Goal: Task Accomplishment & Management: Complete application form

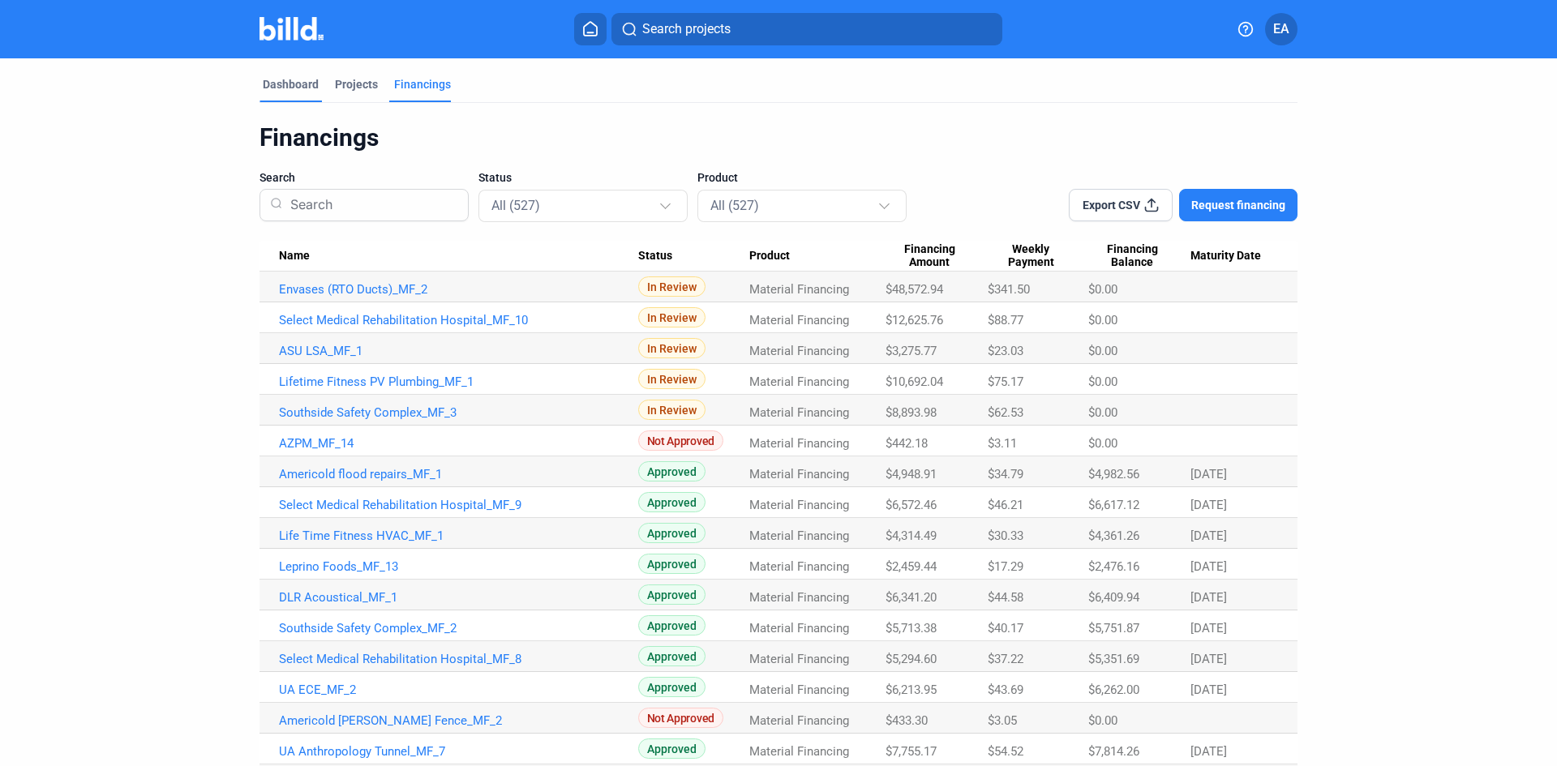
click at [290, 83] on div "Dashboard" at bounding box center [291, 84] width 56 height 16
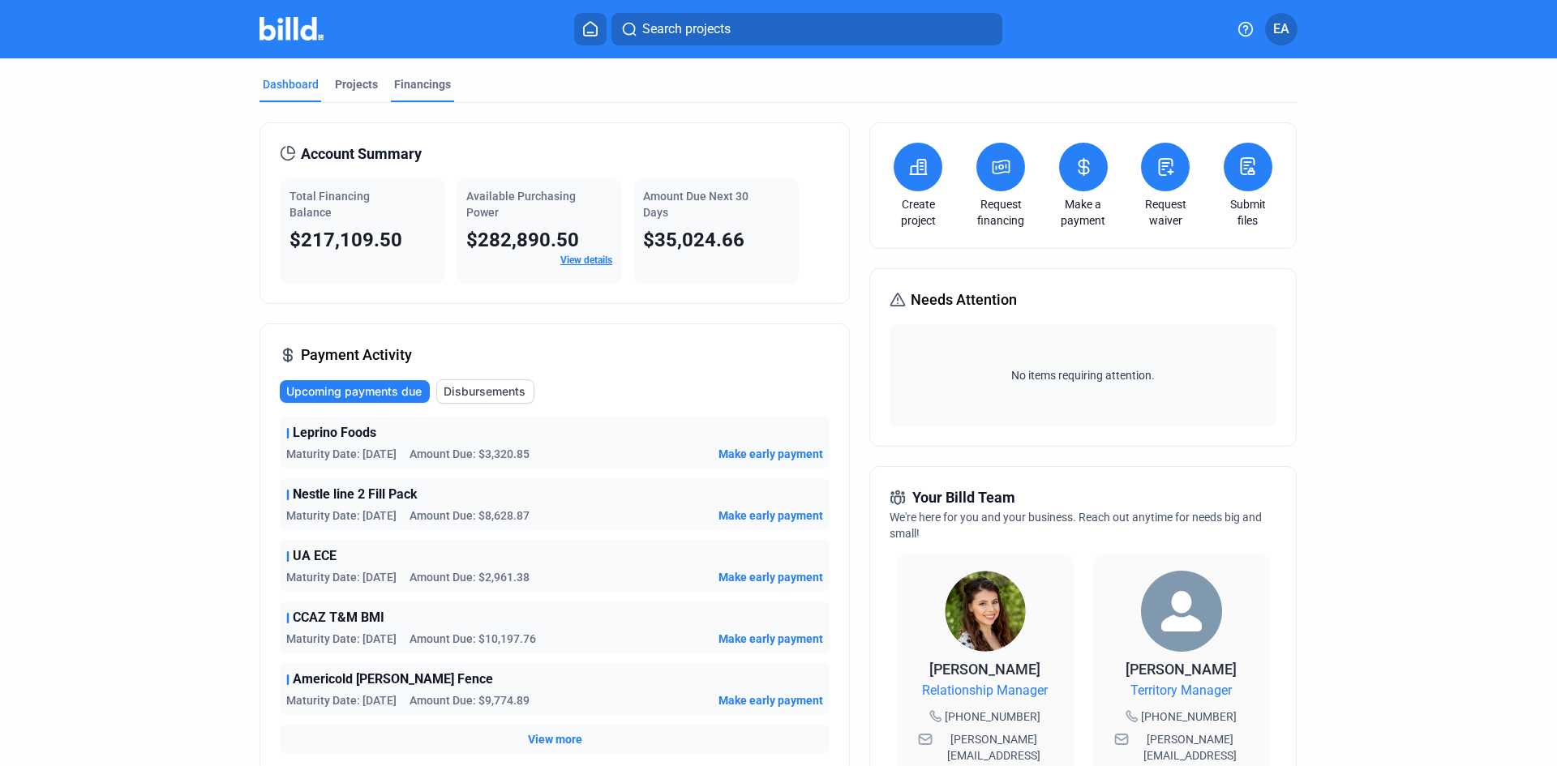
click at [440, 91] on div "Financings" at bounding box center [422, 84] width 57 height 16
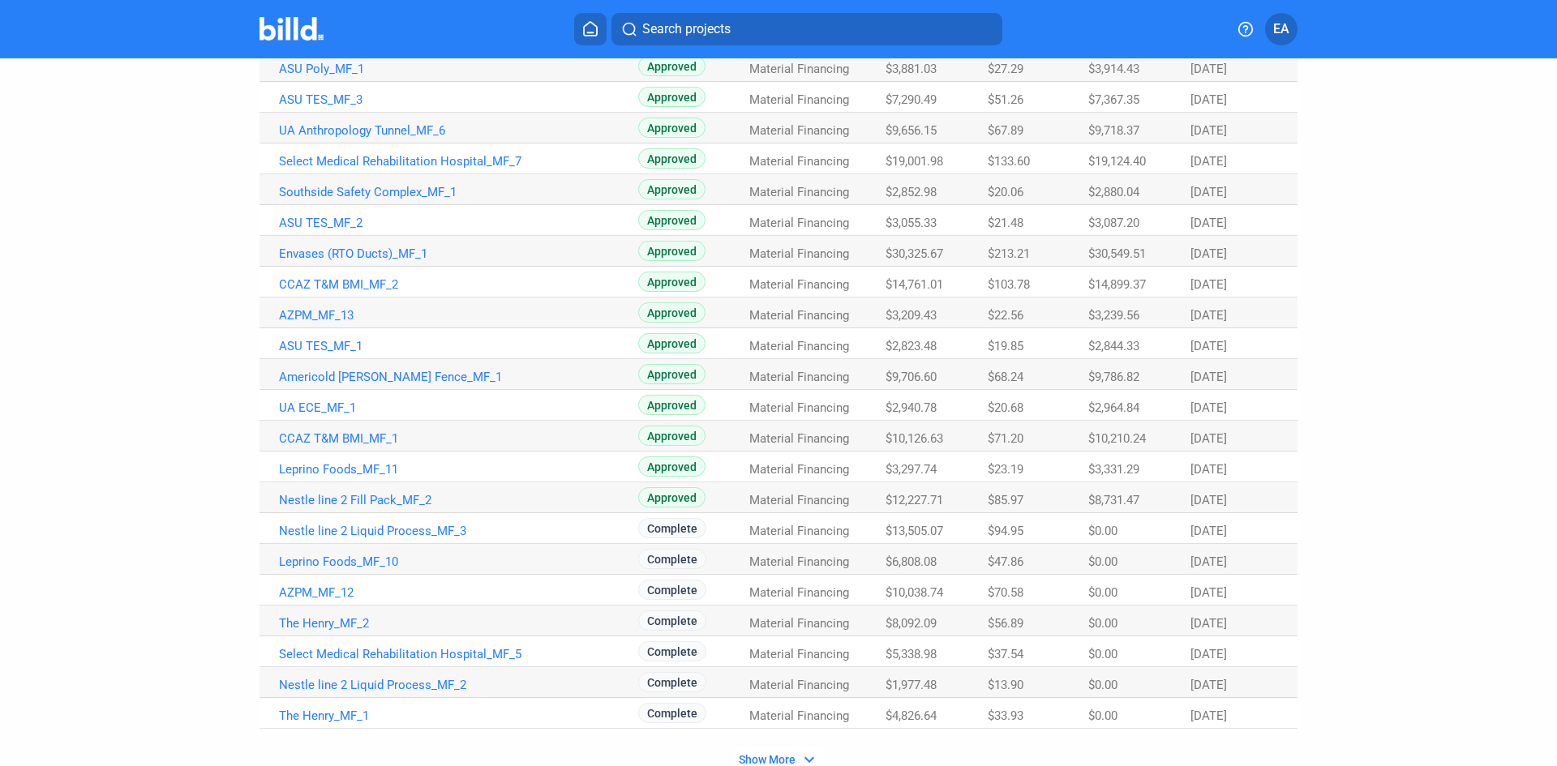
scroll to position [820, 0]
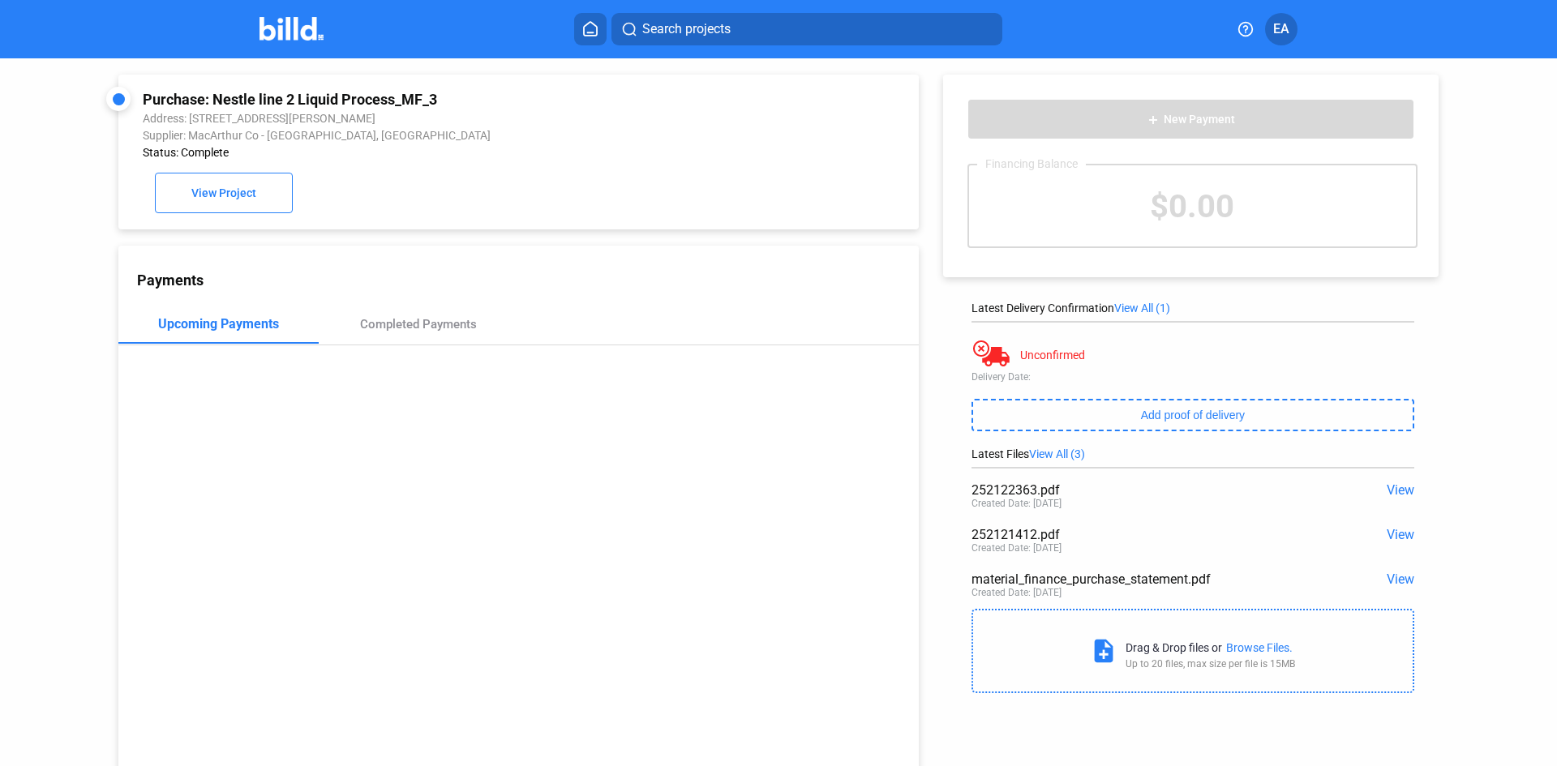
click at [239, 151] on div "Status: Complete" at bounding box center [443, 152] width 601 height 13
click at [240, 198] on span "View Project" at bounding box center [223, 193] width 65 height 13
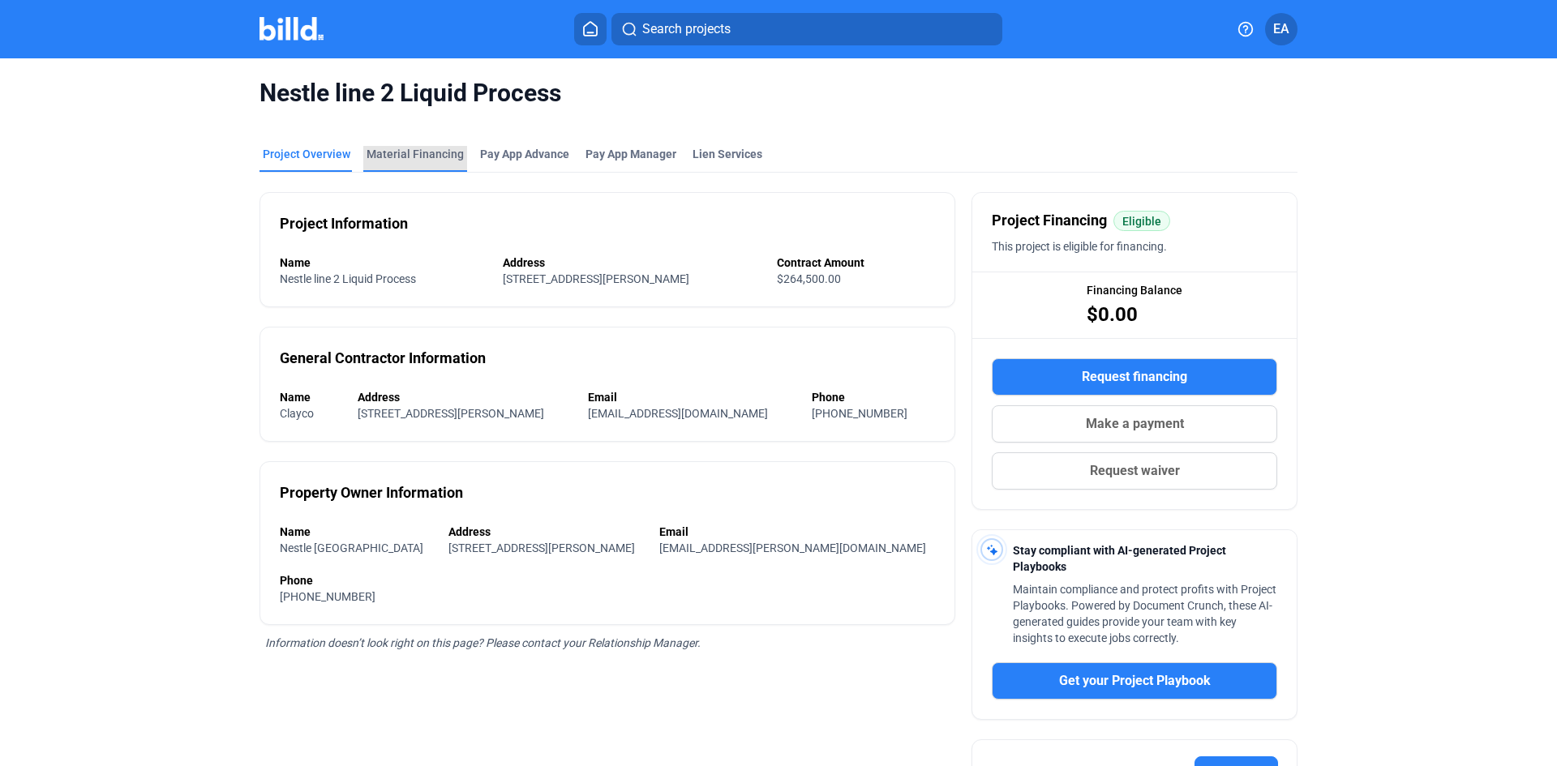
click at [422, 165] on div "Material Financing" at bounding box center [415, 159] width 104 height 26
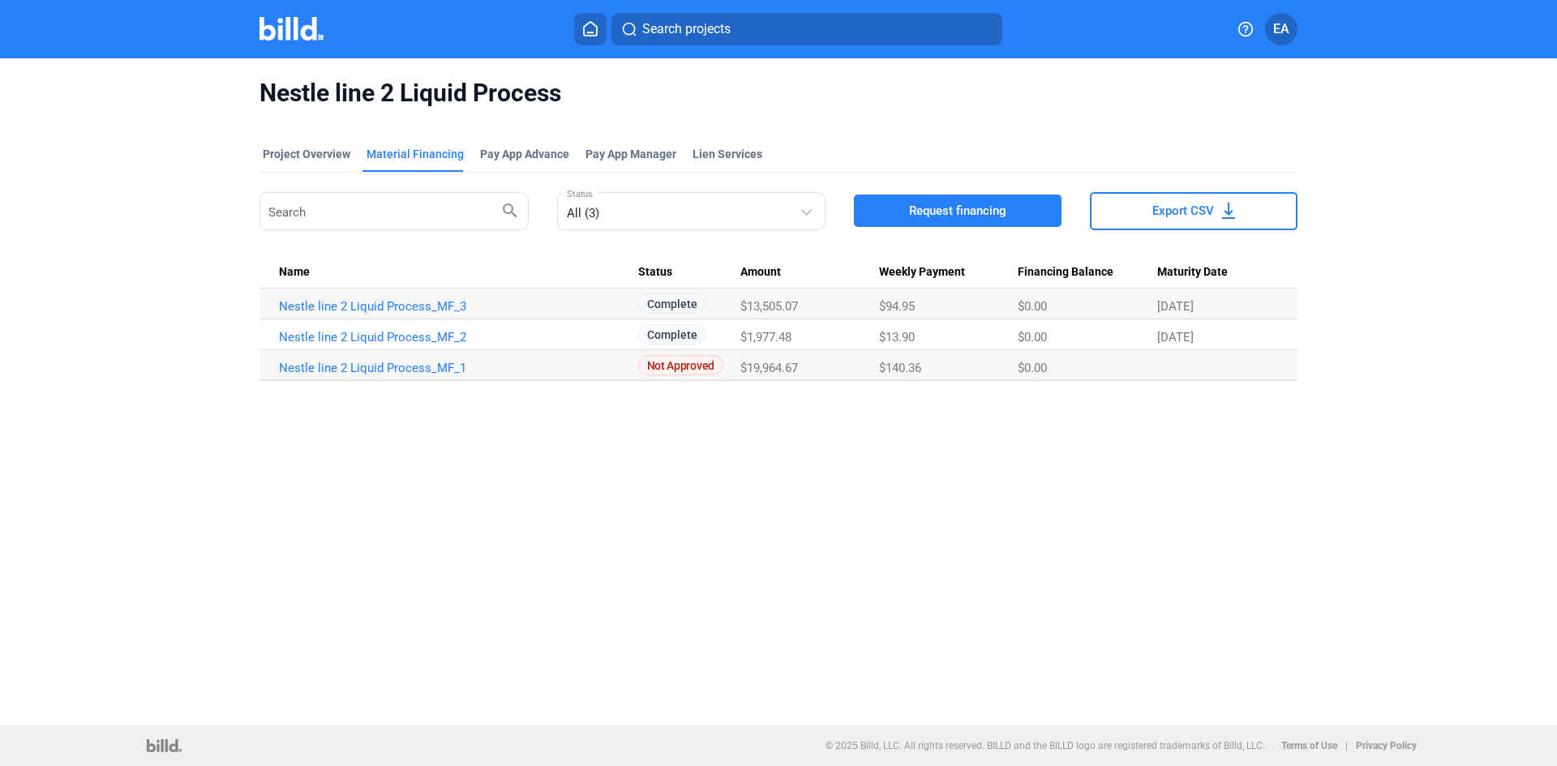
click at [318, 139] on mat-tab-group "Project Overview Material Financing Pay App Advance Pay App Manager Lien Servic…" at bounding box center [779, 254] width 1038 height 253
click at [440, 314] on link "Nestle line 2 Liquid Process_MF_2" at bounding box center [458, 306] width 359 height 15
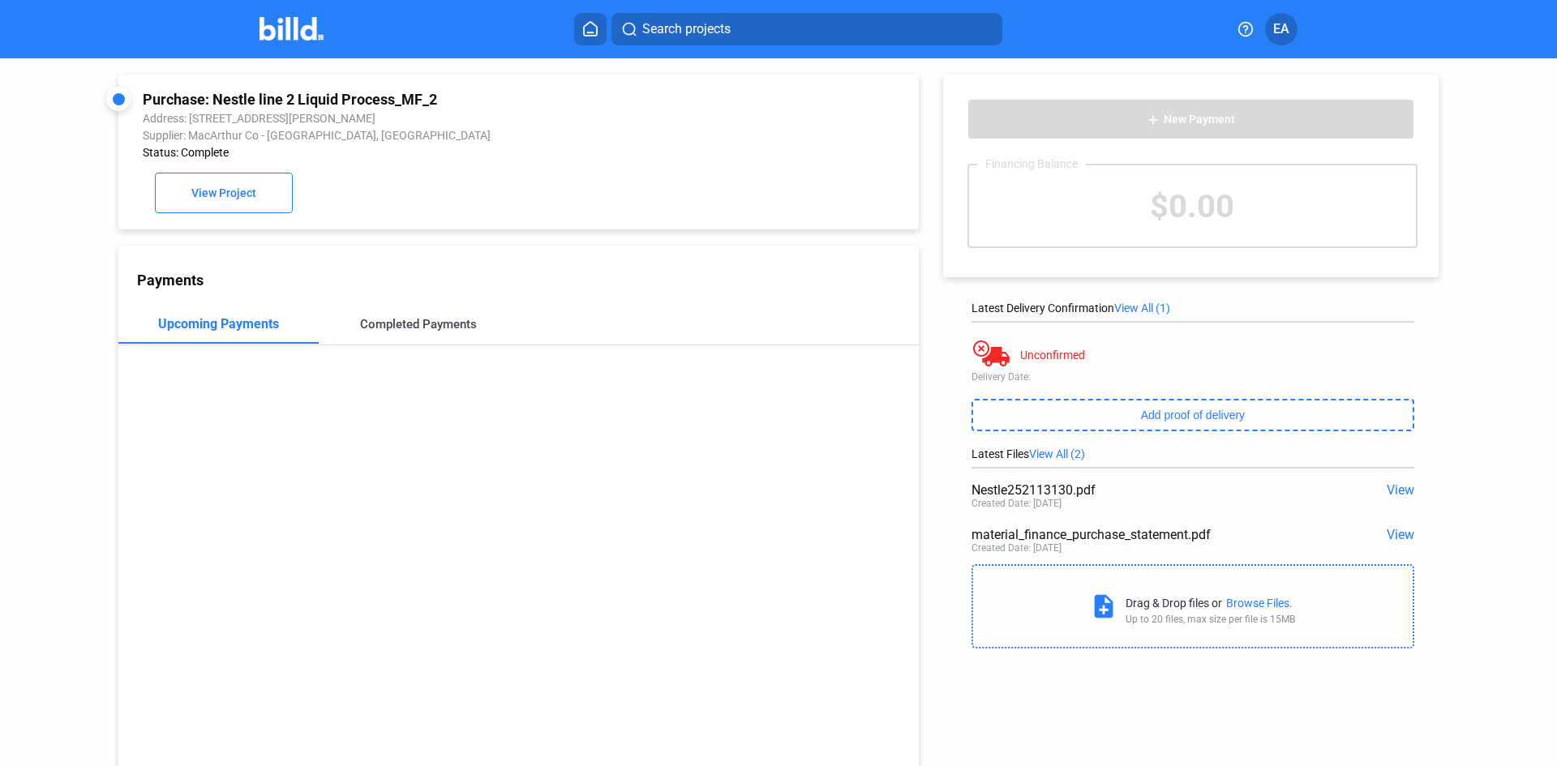
click at [395, 332] on div "Completed Payments" at bounding box center [418, 324] width 117 height 15
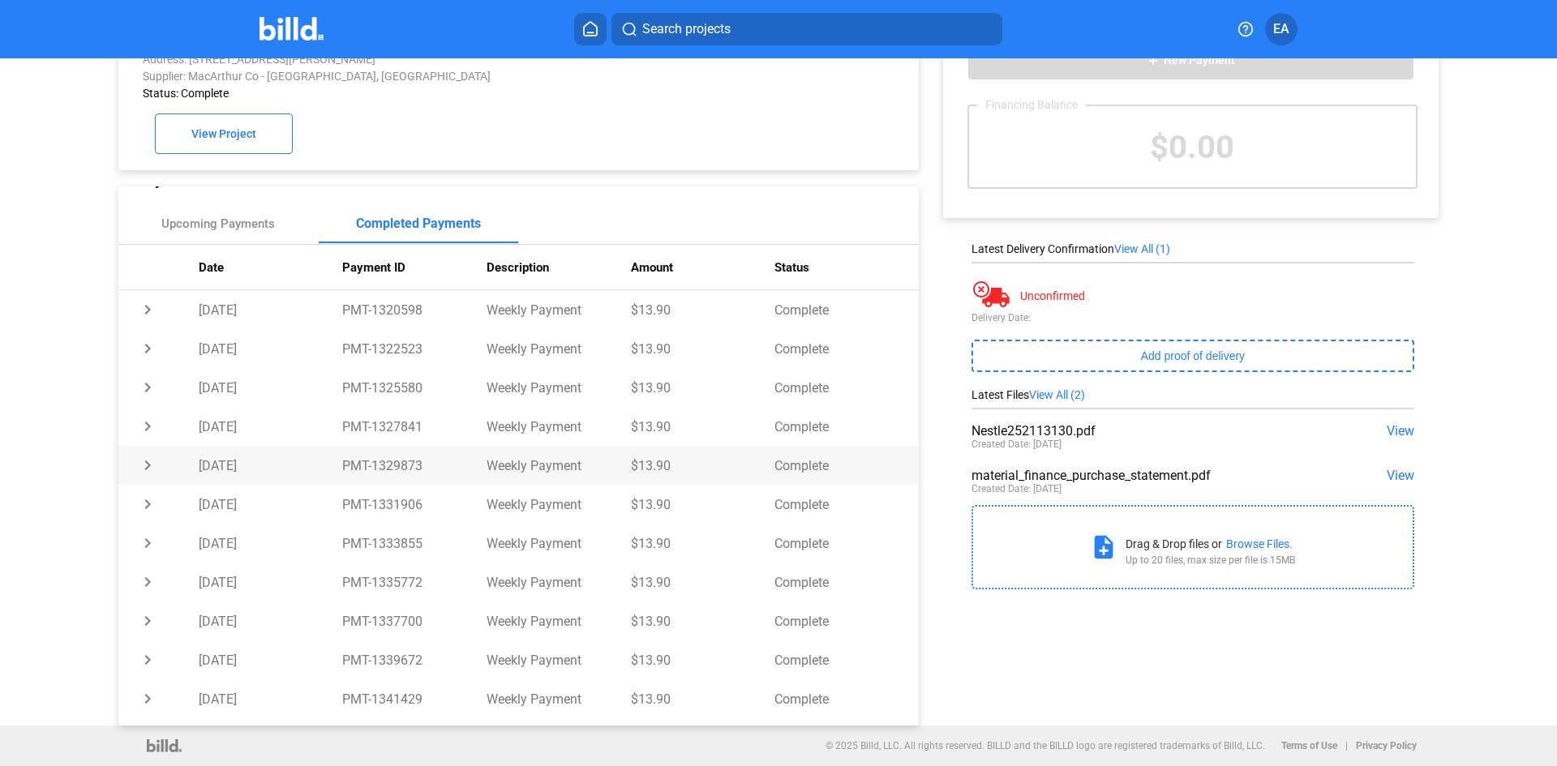
scroll to position [81, 0]
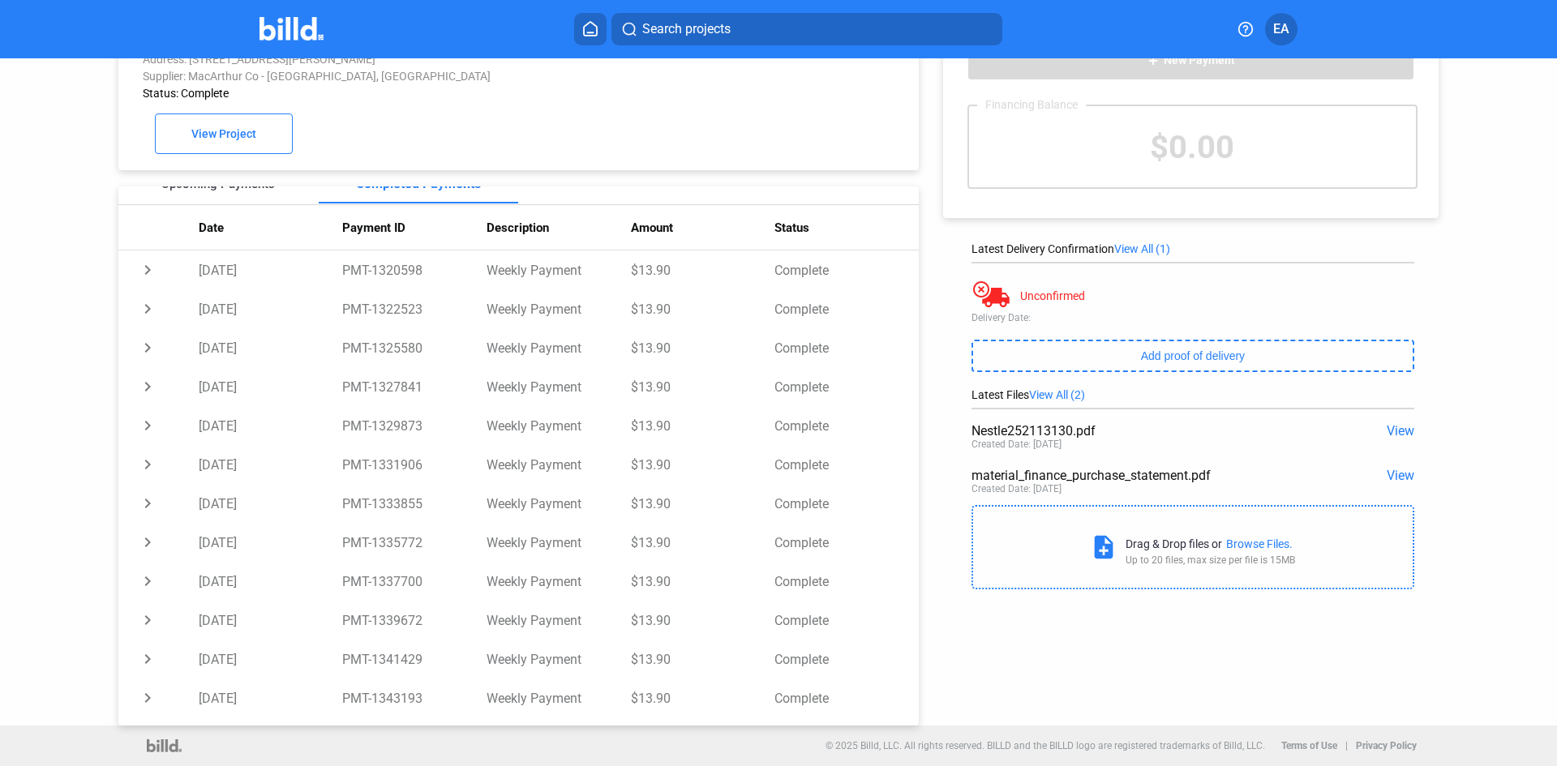
click at [231, 193] on div "Upcoming Payments" at bounding box center [218, 184] width 200 height 39
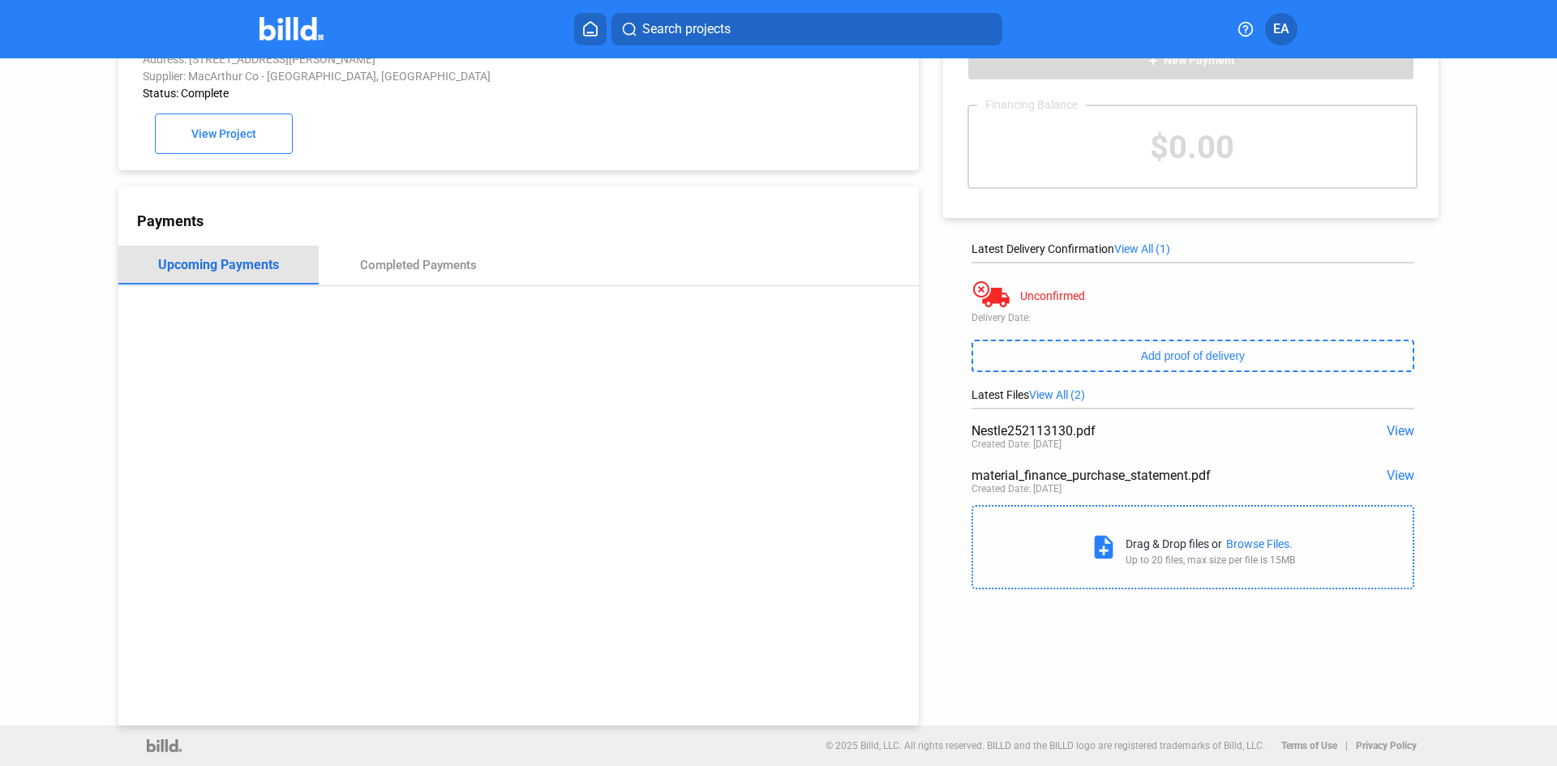
scroll to position [0, 0]
click at [397, 253] on div "Completed Payments" at bounding box center [419, 265] width 200 height 39
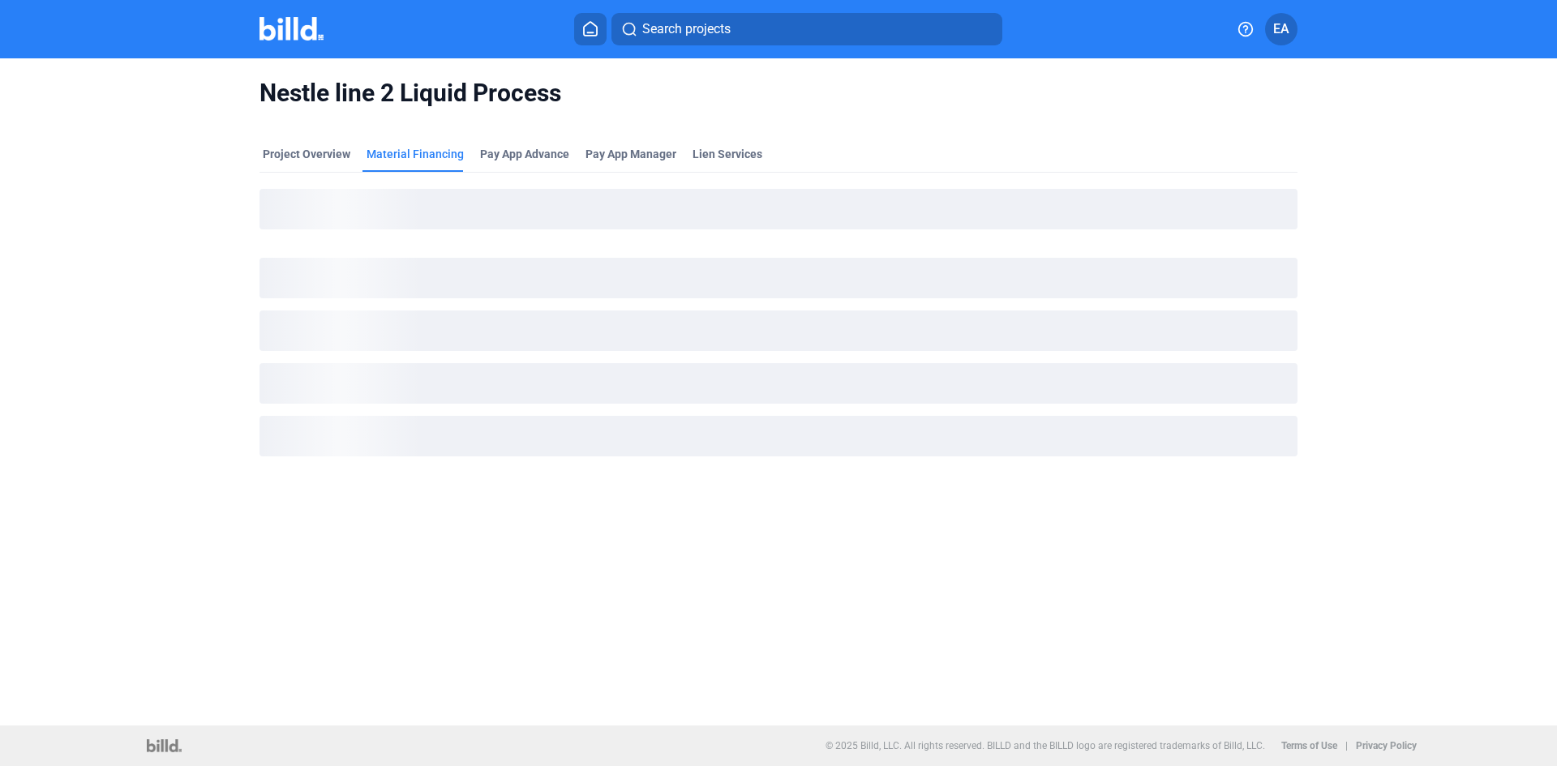
click at [311, 34] on img at bounding box center [292, 29] width 64 height 24
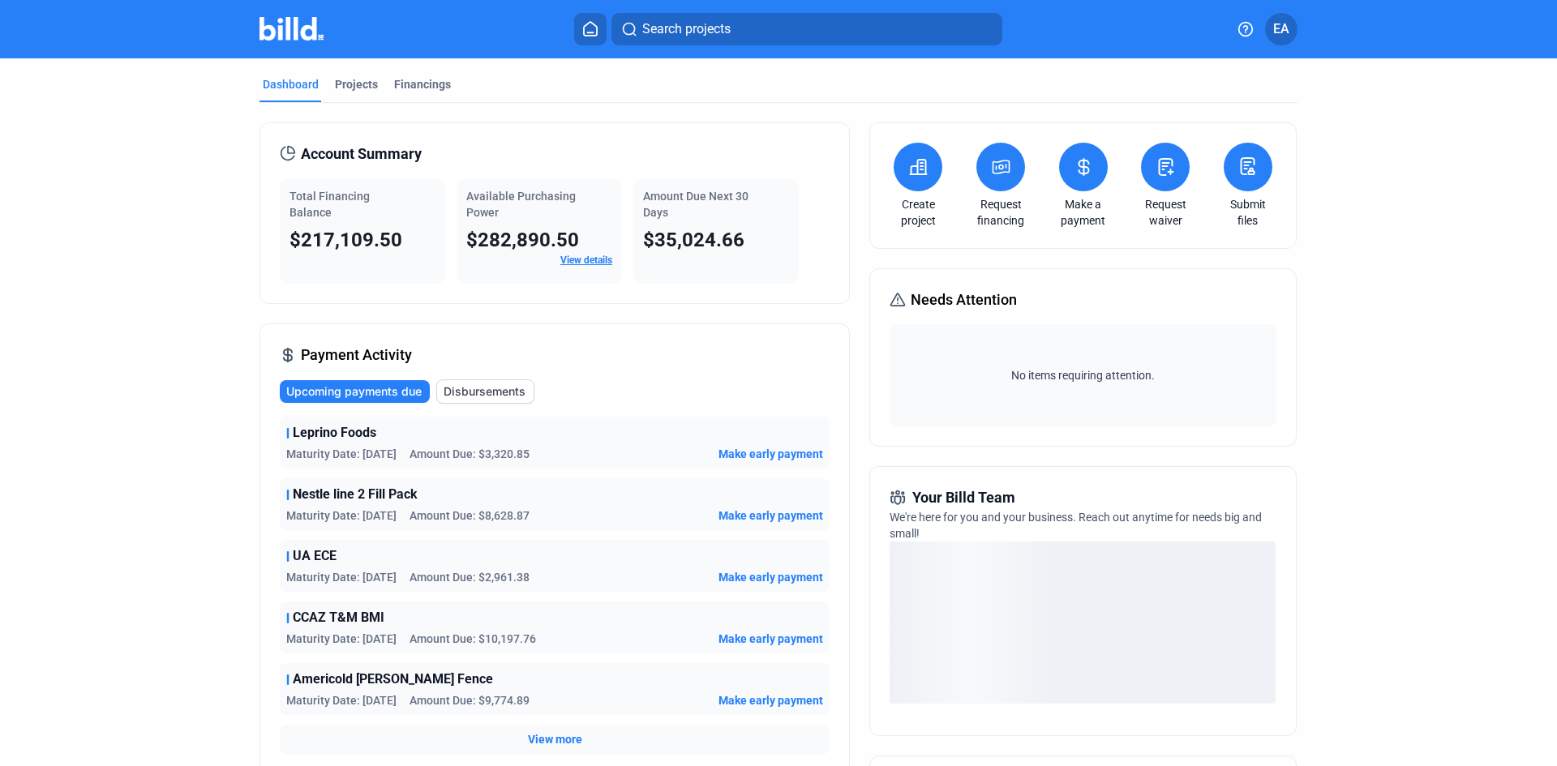
click at [1166, 190] on button at bounding box center [1165, 167] width 49 height 49
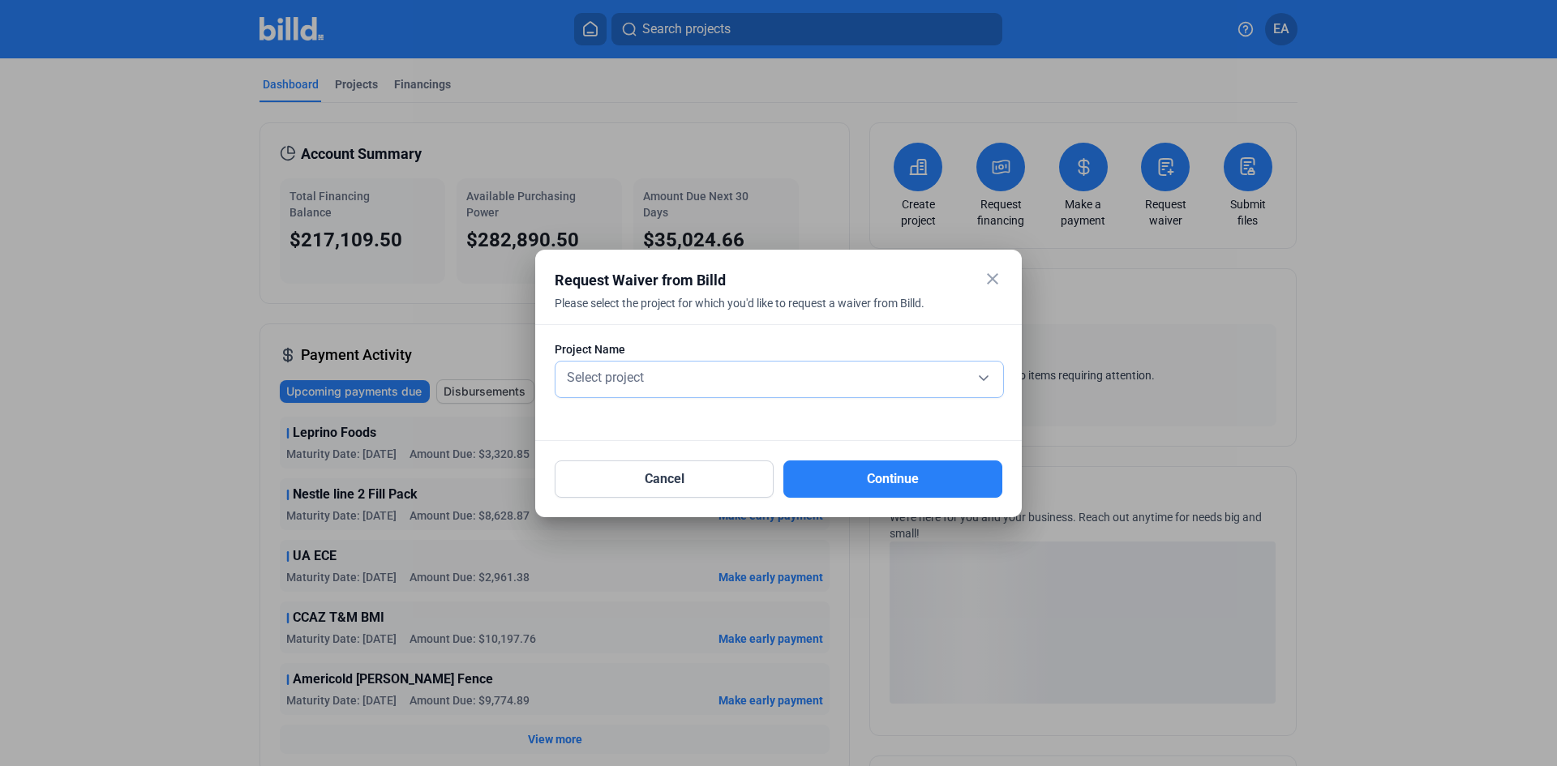
click at [666, 380] on div "Select project" at bounding box center [779, 376] width 431 height 23
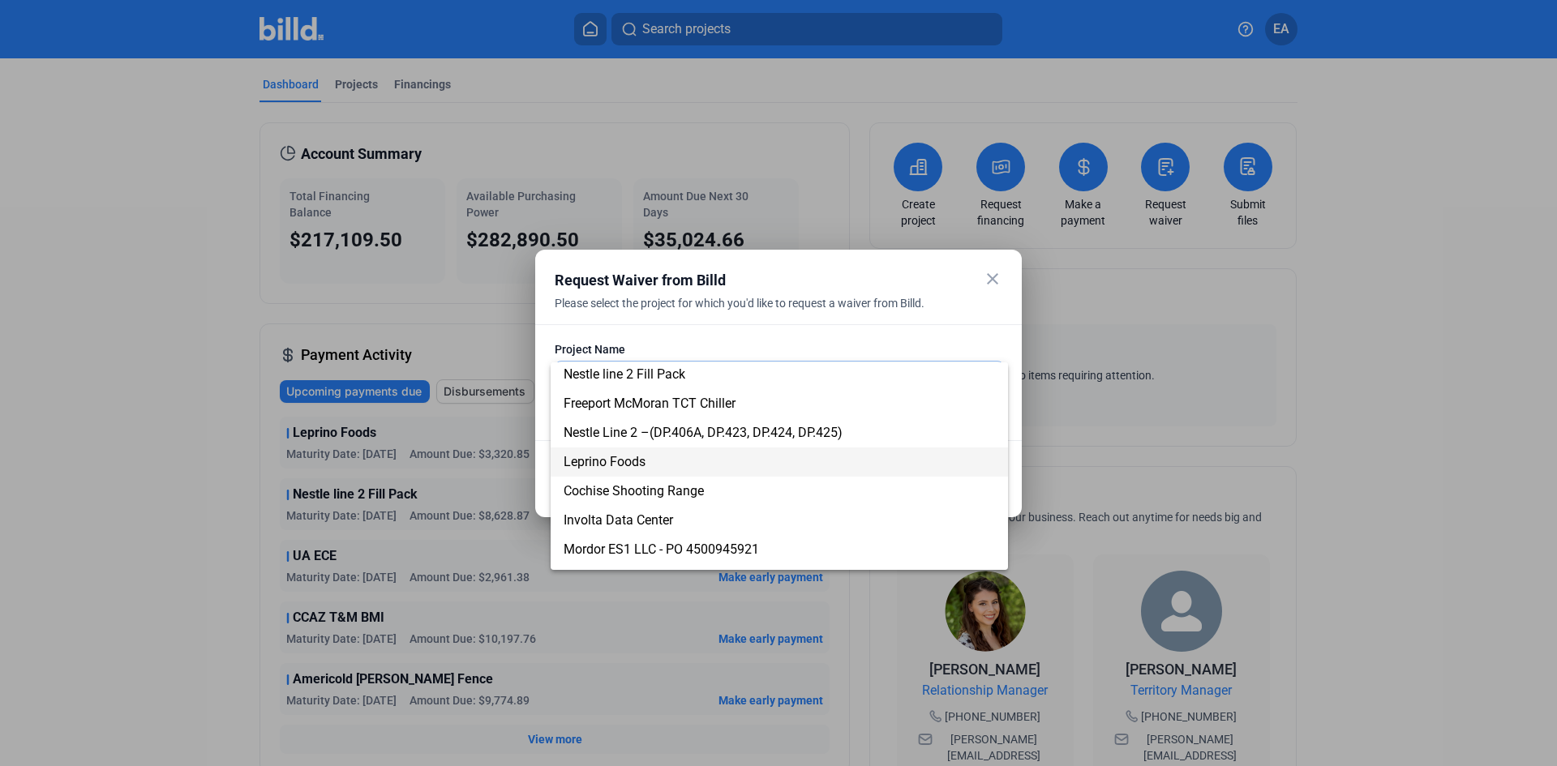
scroll to position [324, 0]
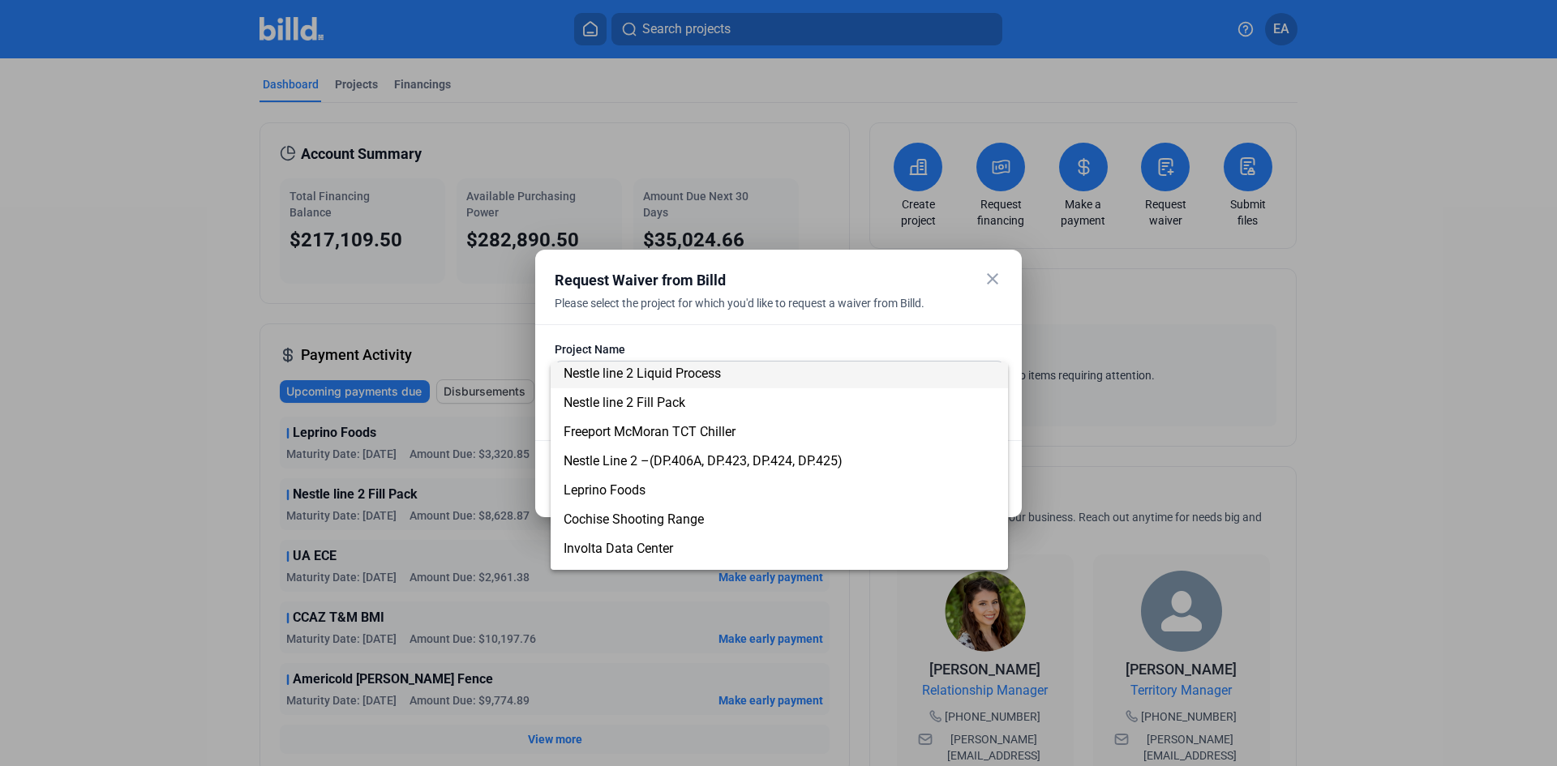
click at [716, 380] on span "Nestle line 2 Liquid Process" at bounding box center [642, 373] width 157 height 15
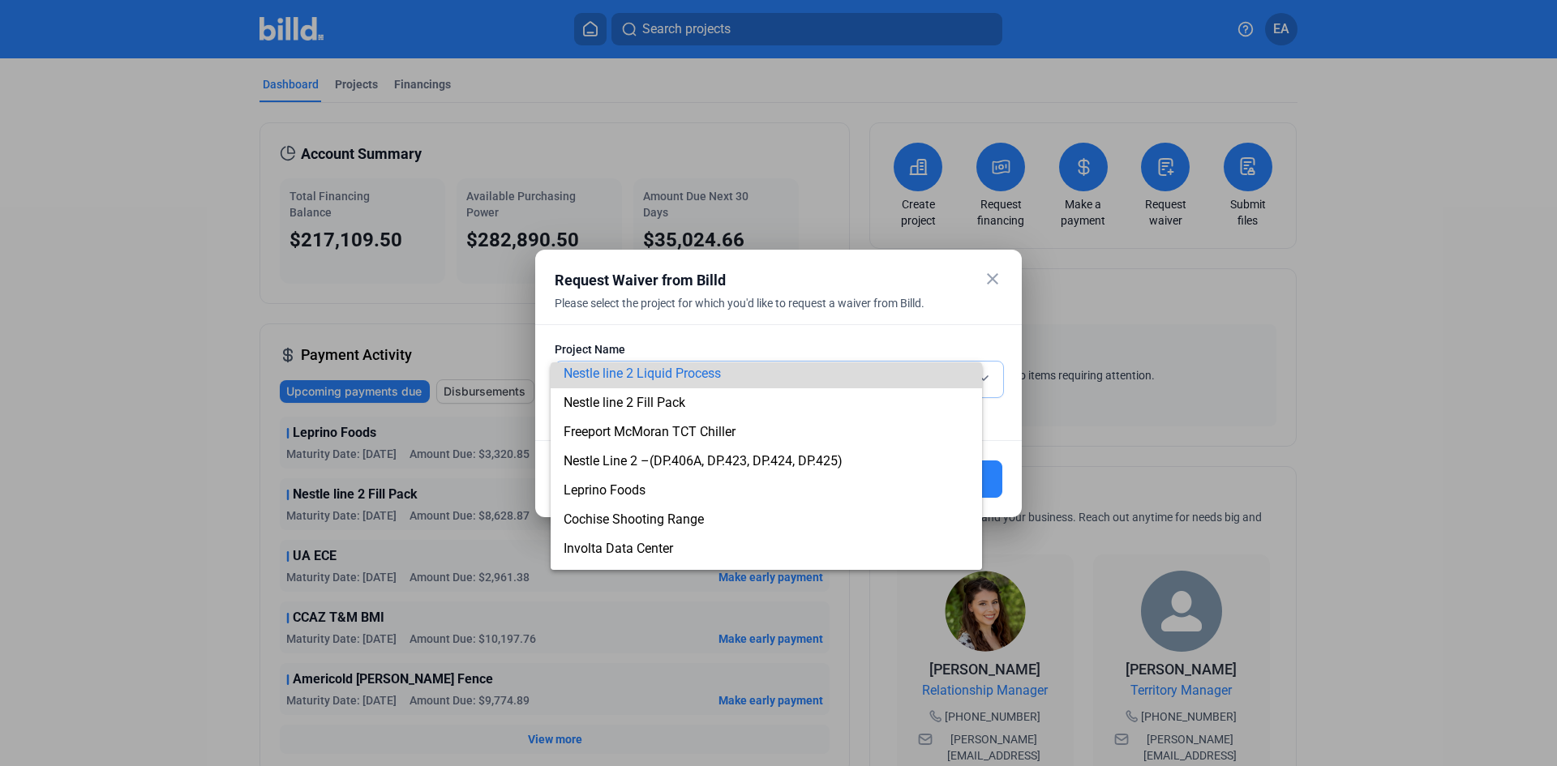
scroll to position [321, 0]
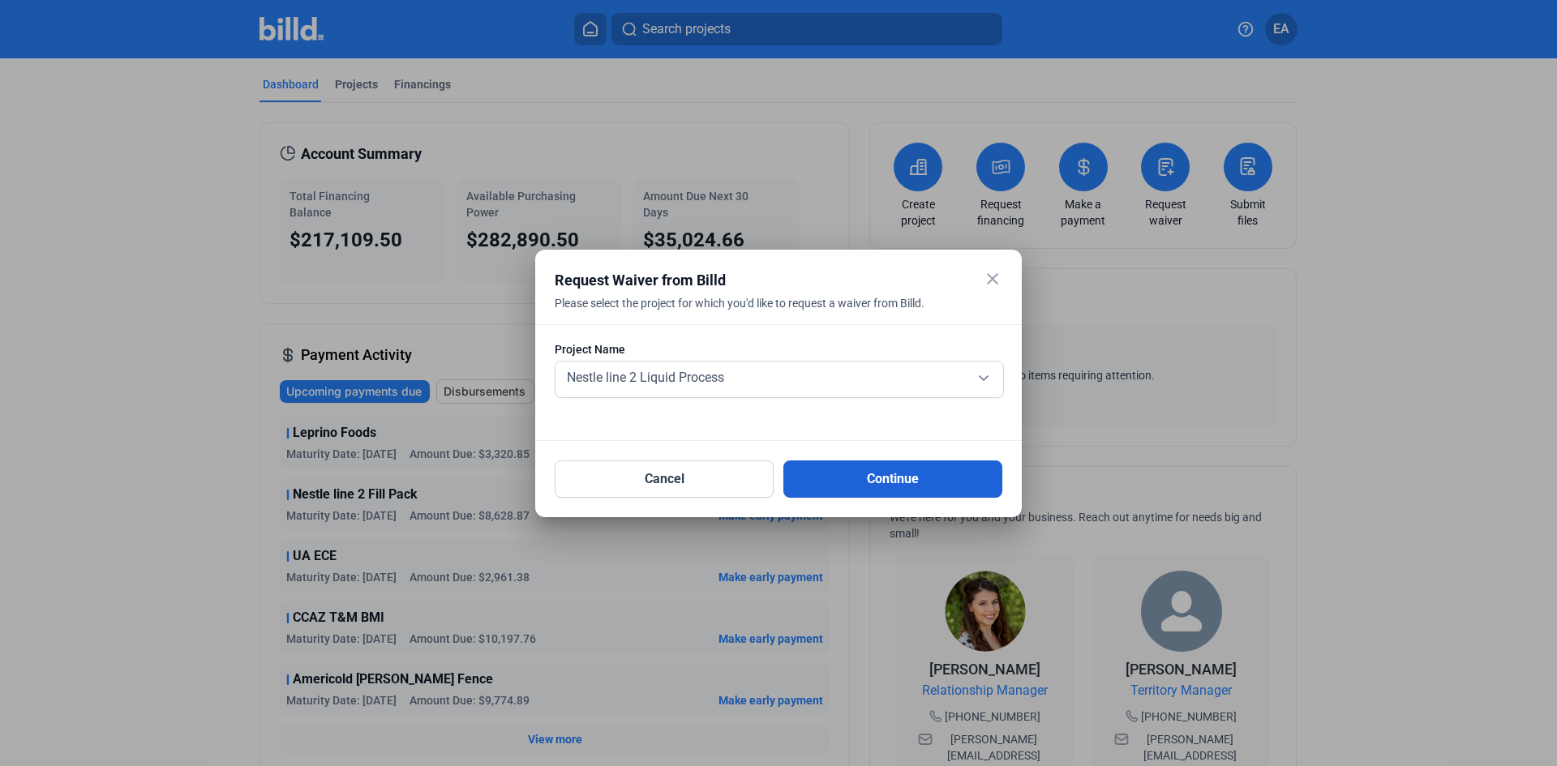
click at [972, 489] on button "Continue" at bounding box center [892, 479] width 219 height 37
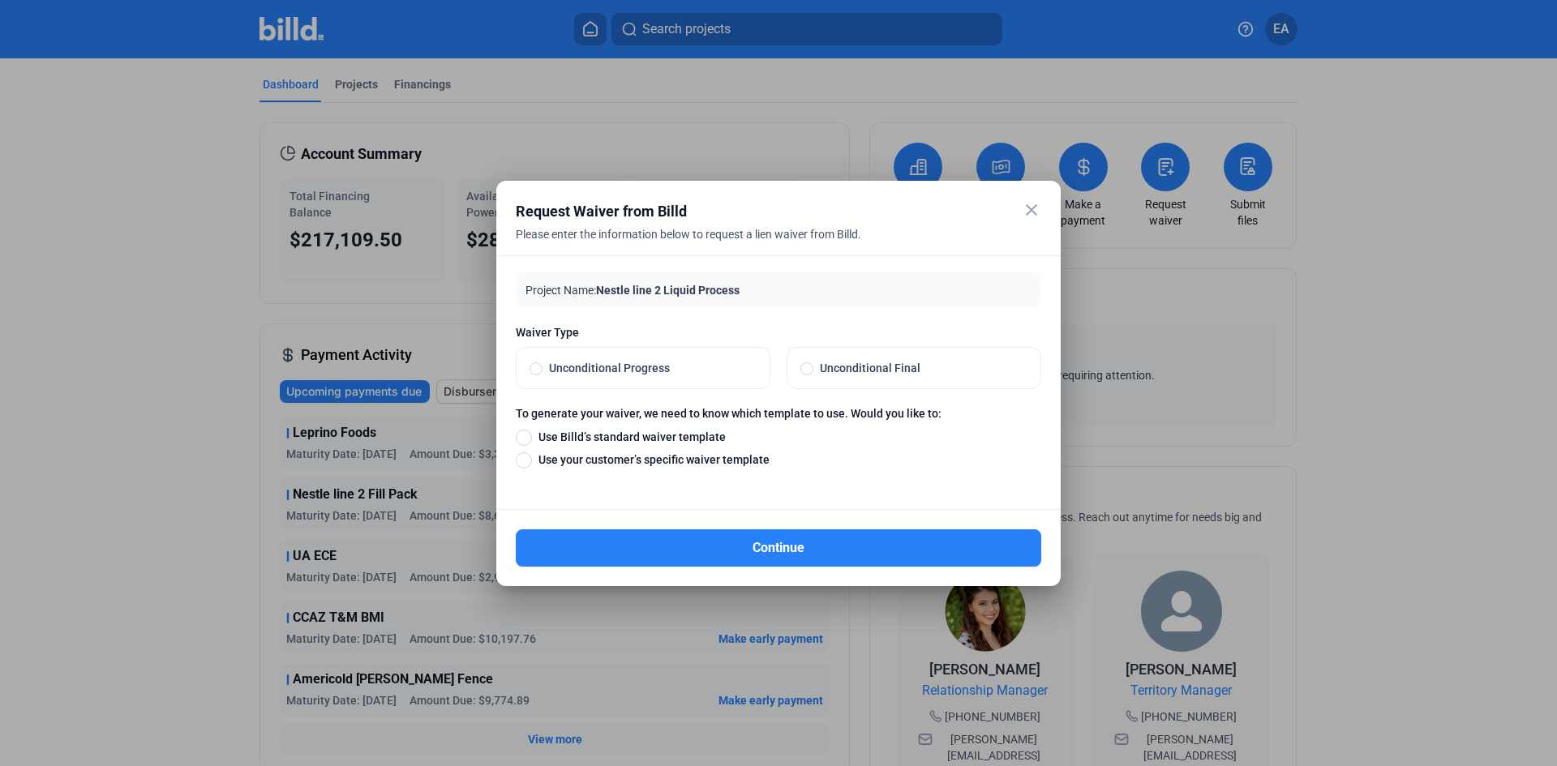
click at [642, 371] on span "Unconditional Progress" at bounding box center [650, 368] width 214 height 16
click at [543, 371] on input "Unconditional Progress" at bounding box center [536, 368] width 13 height 15
radio input "true"
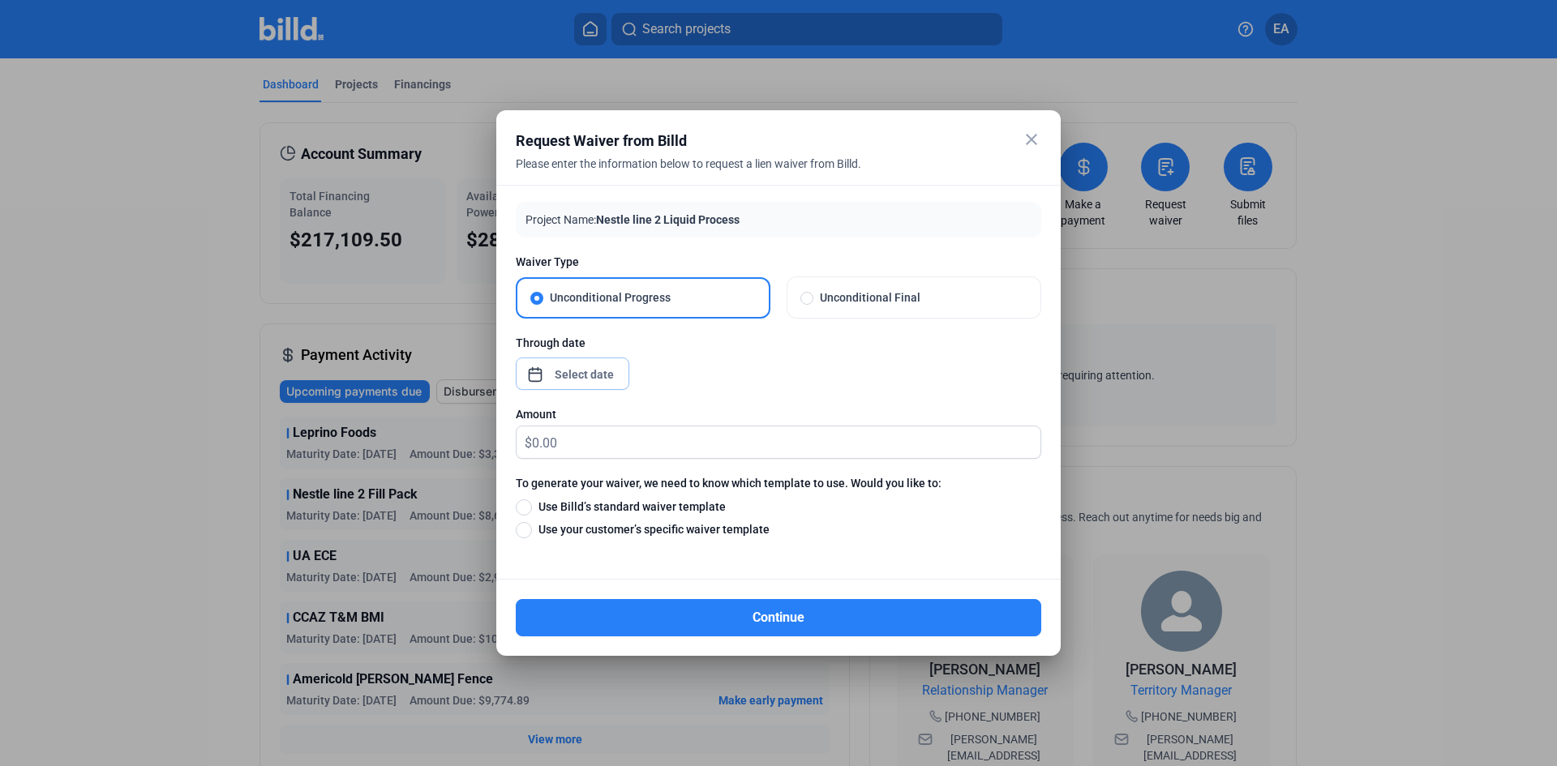
click at [589, 373] on div "close Request Waiver from Billd Please enter the information below to request a…" at bounding box center [778, 383] width 1557 height 766
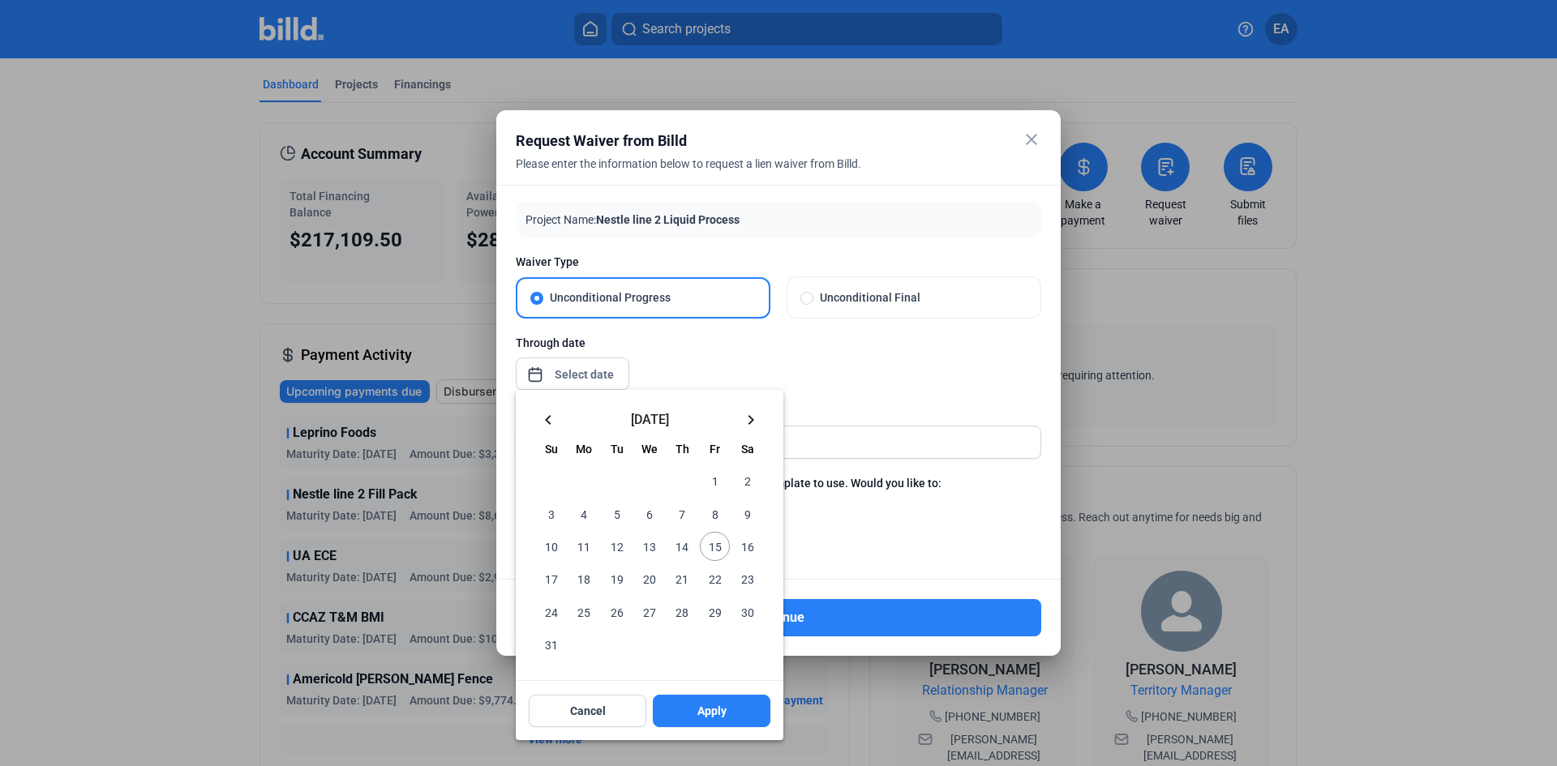
click at [557, 423] on mat-icon "keyboard_arrow_left" at bounding box center [548, 419] width 19 height 19
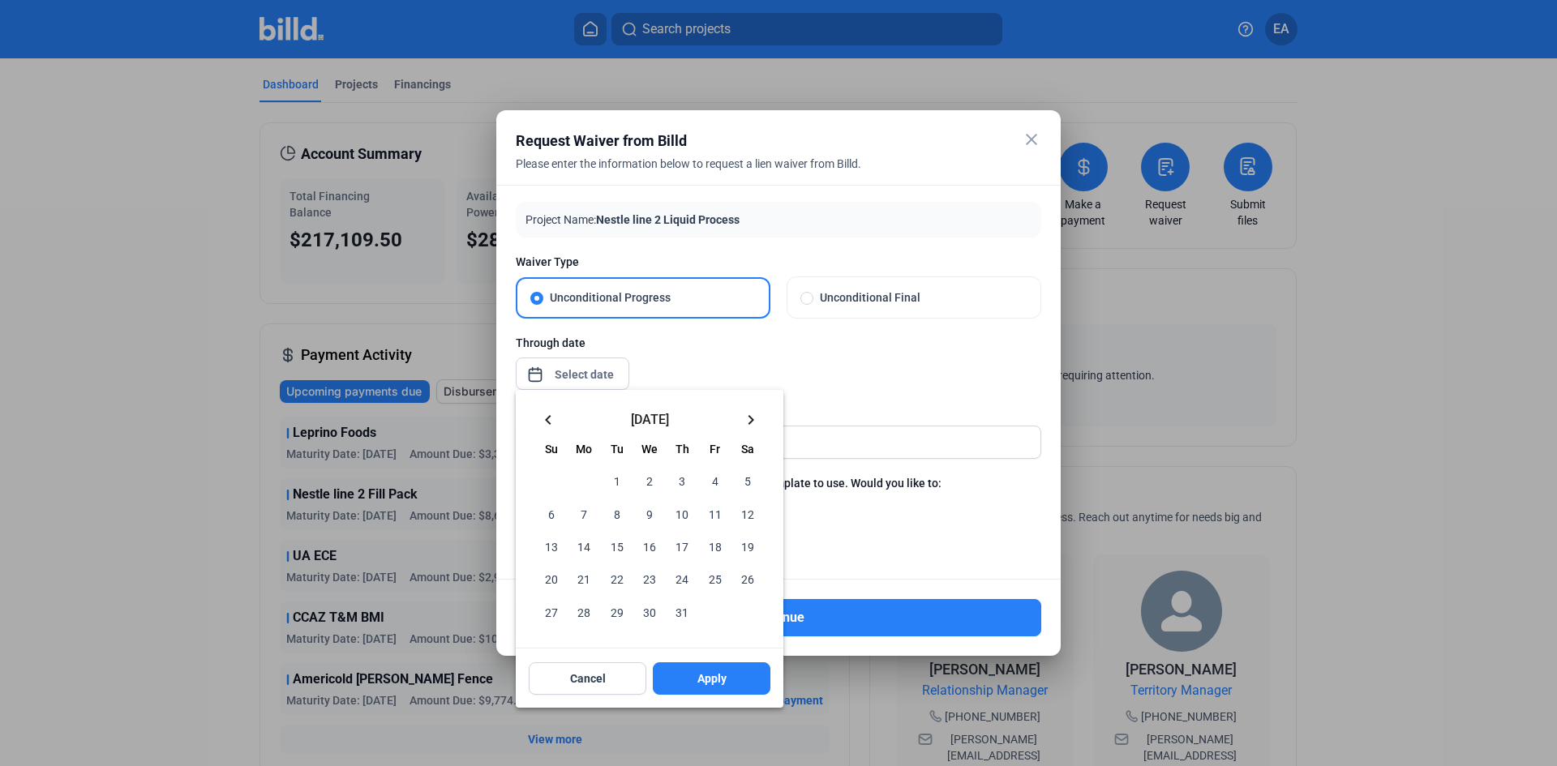
click at [683, 617] on span "31" at bounding box center [681, 611] width 29 height 29
click at [734, 685] on button "Apply" at bounding box center [712, 679] width 118 height 32
type input "Jul 31, 2025"
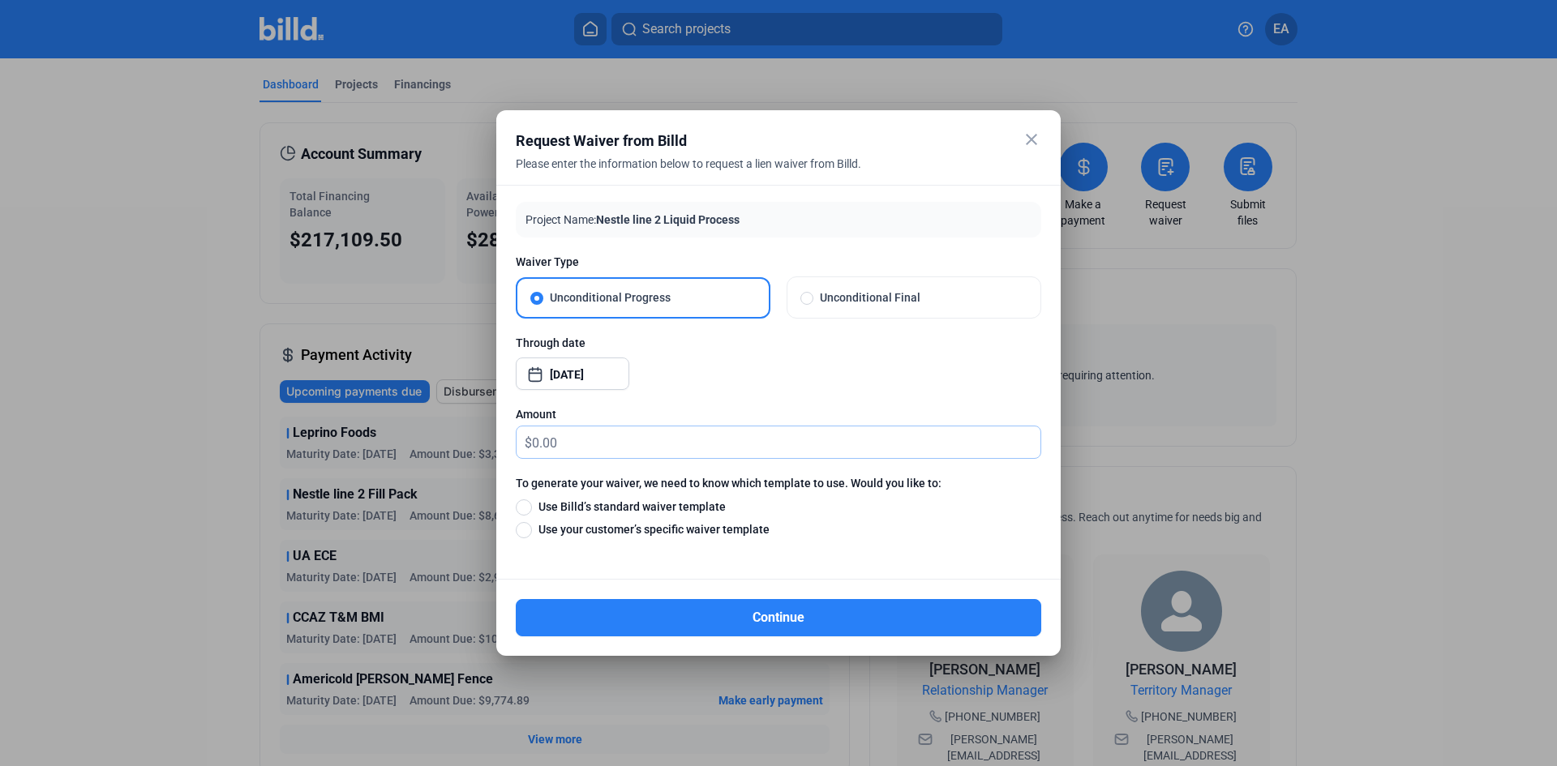
click at [592, 443] on input "text" at bounding box center [786, 443] width 508 height 32
click at [877, 534] on label "Use your customer’s specific waiver template" at bounding box center [770, 530] width 509 height 18
click at [532, 534] on input "Use your customer’s specific waiver template" at bounding box center [524, 530] width 16 height 18
radio input "true"
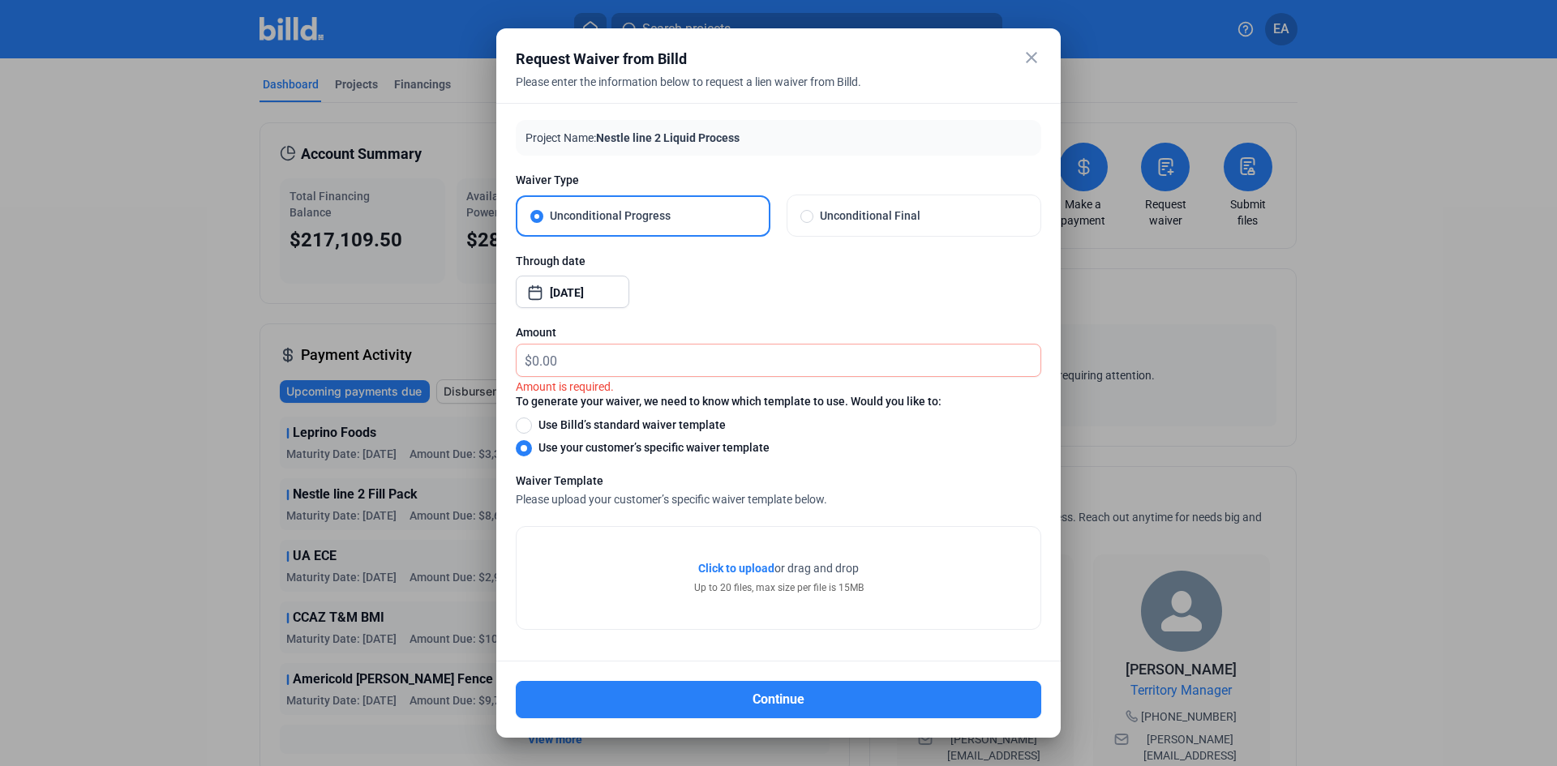
click at [579, 412] on label "To generate your waiver, we need to know which template to use. Would you like …" at bounding box center [779, 404] width 526 height 23
click at [573, 427] on span "Use Billd’s standard waiver template" at bounding box center [629, 425] width 194 height 16
click at [532, 427] on input "Use Billd’s standard waiver template" at bounding box center [524, 425] width 16 height 18
radio input "true"
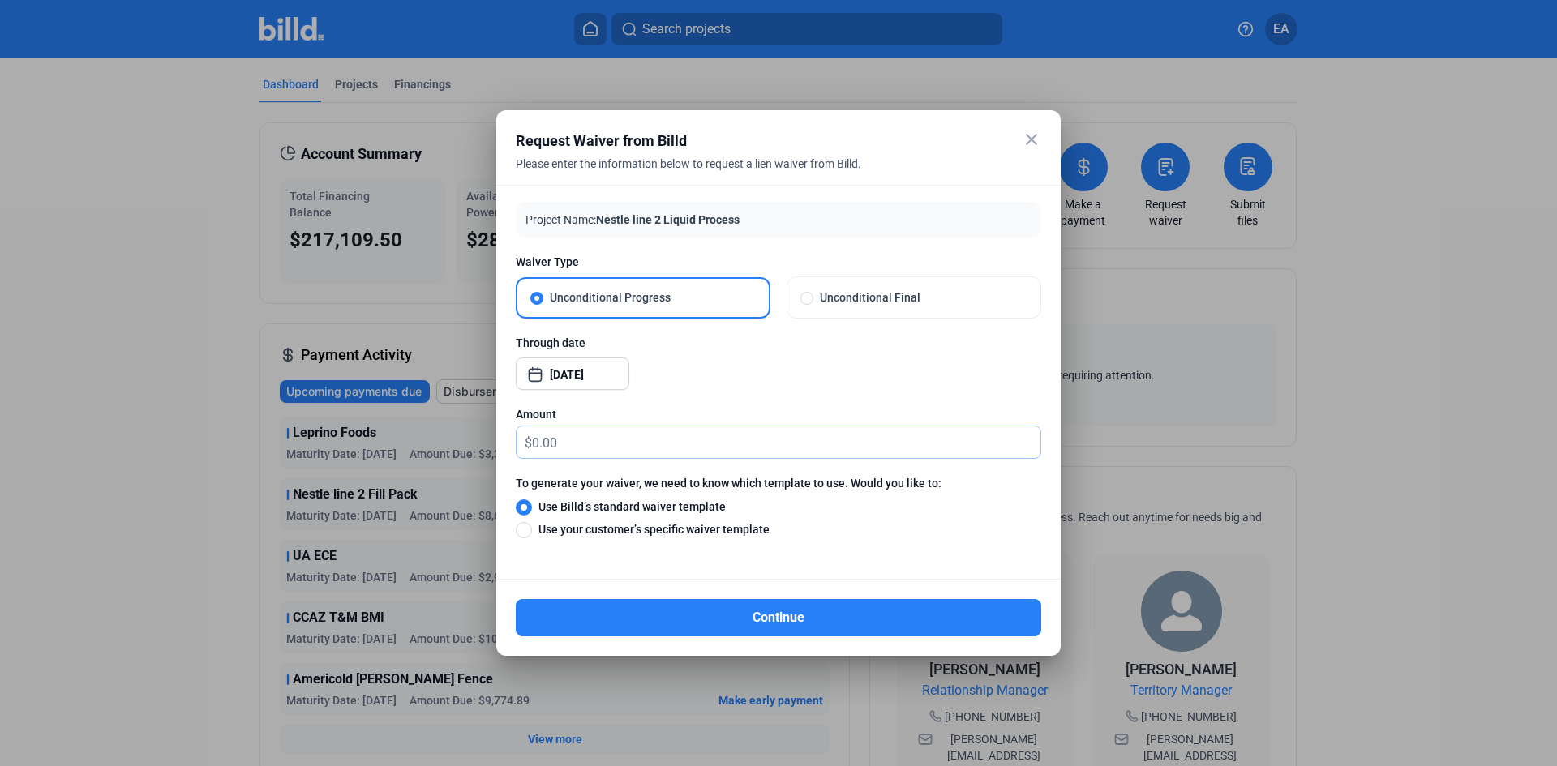
click at [598, 442] on input "text" at bounding box center [786, 443] width 508 height 32
click at [895, 298] on span "Unconditional Final" at bounding box center [920, 298] width 214 height 16
click at [813, 298] on input "Unconditional Final" at bounding box center [806, 297] width 13 height 15
radio input "true"
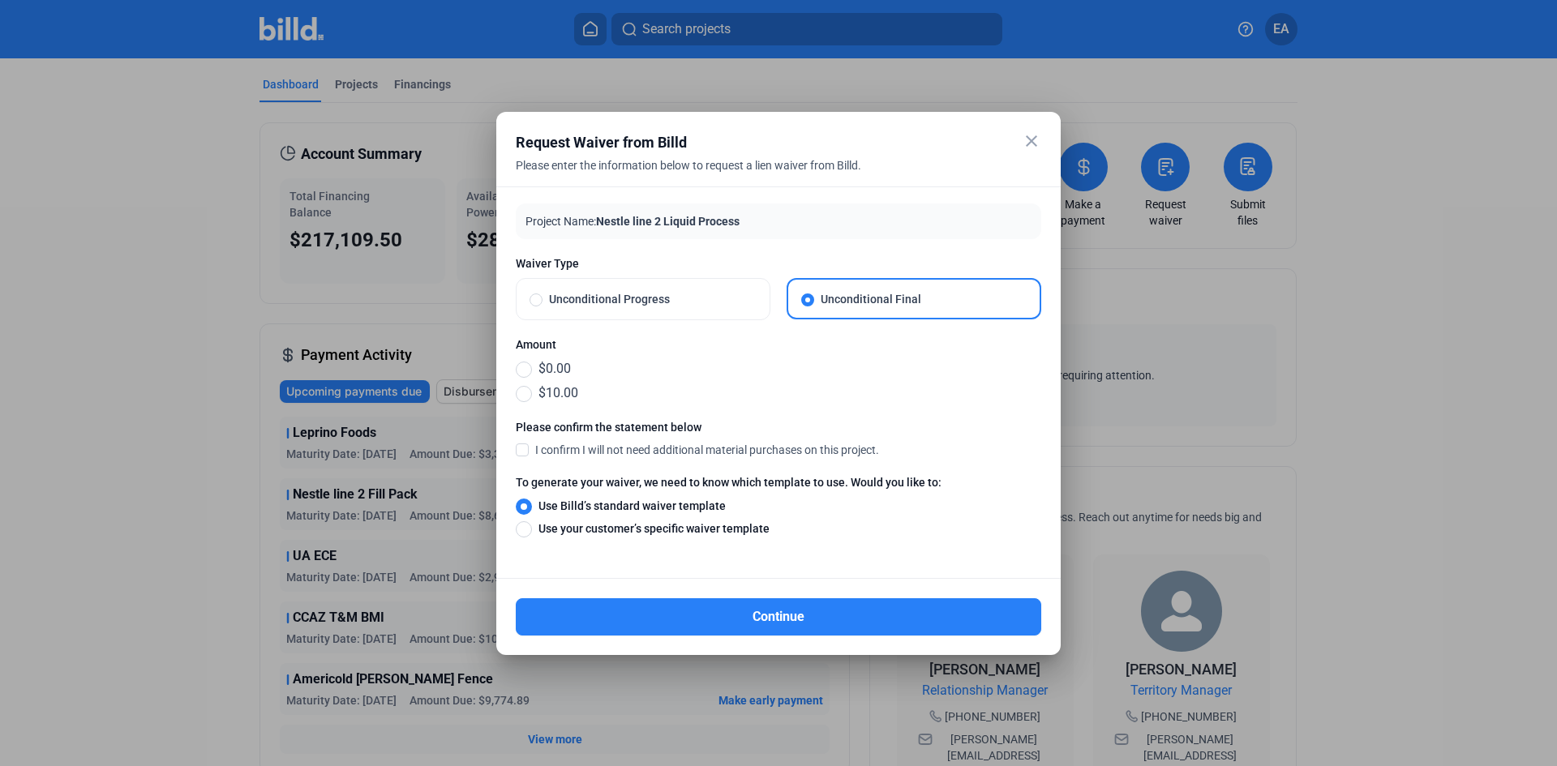
drag, startPoint x: 594, startPoint y: 455, endPoint x: 759, endPoint y: 481, distance: 166.7
click at [759, 481] on div "Project Name: Nestle line 2 Liquid Process Waiver Type Unconditional Progress U…" at bounding box center [779, 379] width 526 height 350
click at [796, 401] on label "$10.00" at bounding box center [779, 393] width 526 height 19
click at [532, 401] on input "$10.00" at bounding box center [524, 393] width 16 height 18
radio input "true"
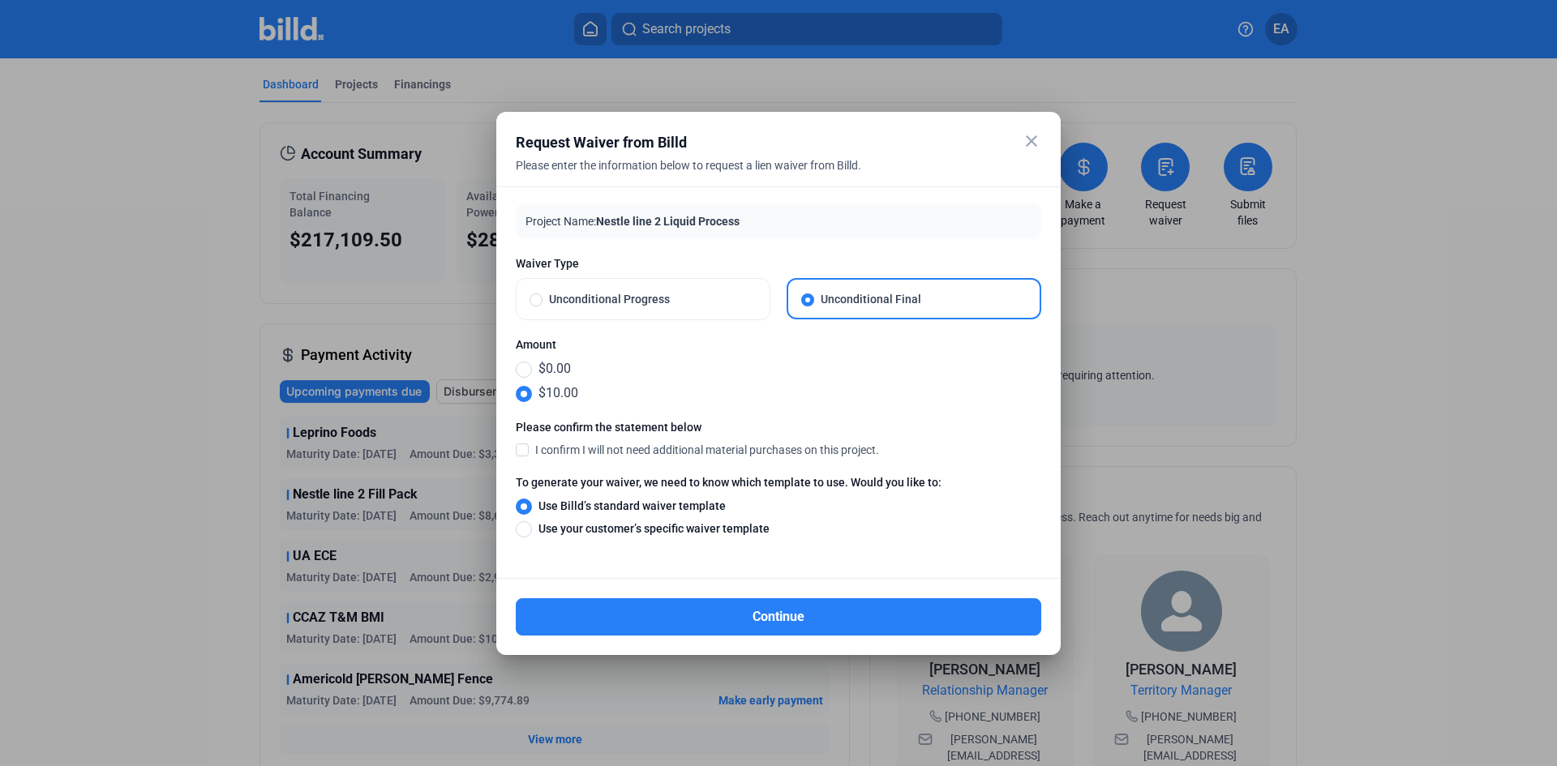
click at [689, 297] on span "Unconditional Progress" at bounding box center [650, 299] width 214 height 16
click at [543, 297] on input "Unconditional Progress" at bounding box center [536, 299] width 13 height 15
radio input "true"
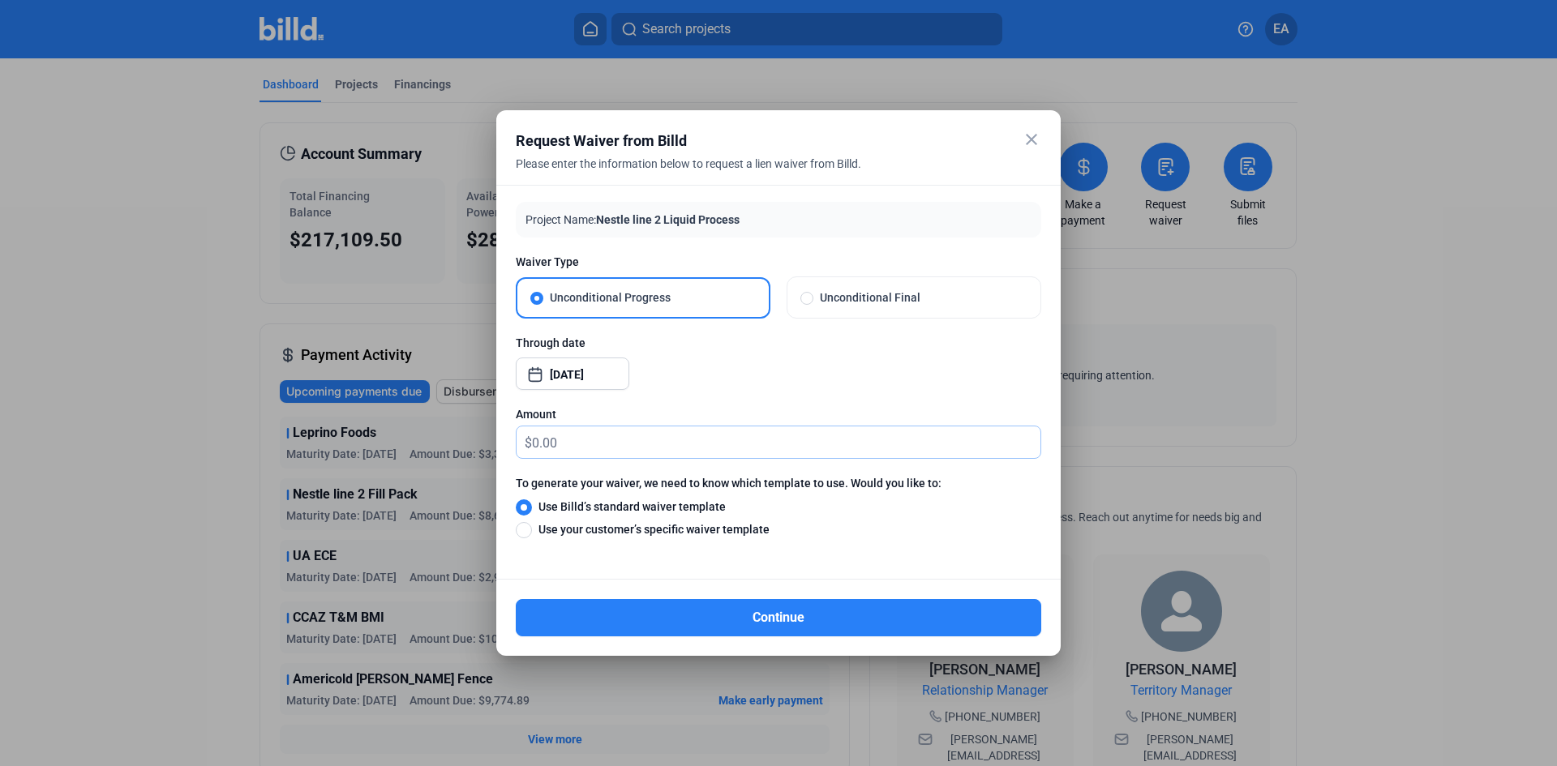
click at [612, 436] on input "text" at bounding box center [786, 443] width 508 height 32
type input "15,482.55"
click at [895, 425] on div "Amount $ 15,482.55" at bounding box center [779, 440] width 526 height 69
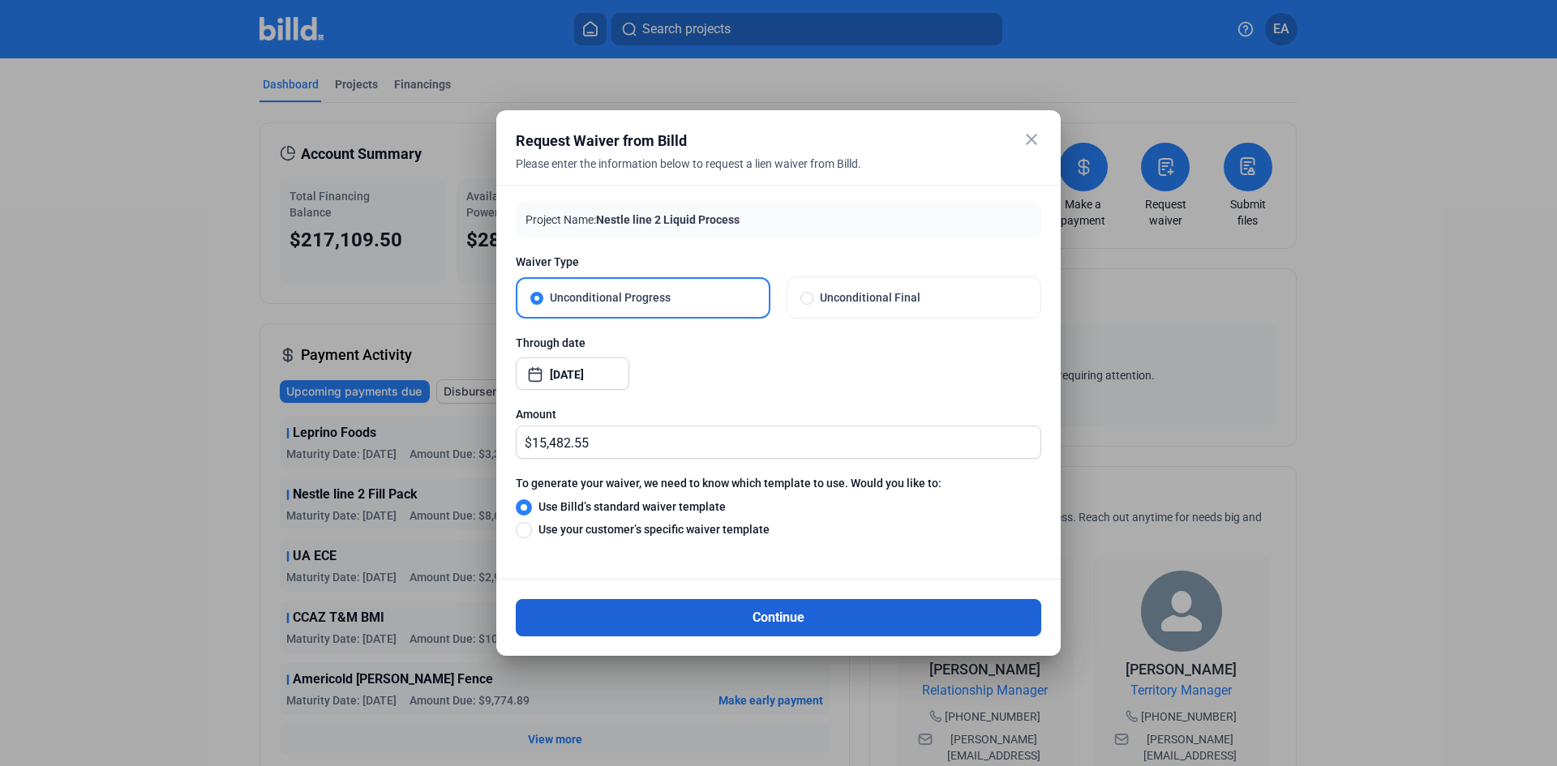
click at [623, 614] on button "Continue" at bounding box center [779, 617] width 526 height 37
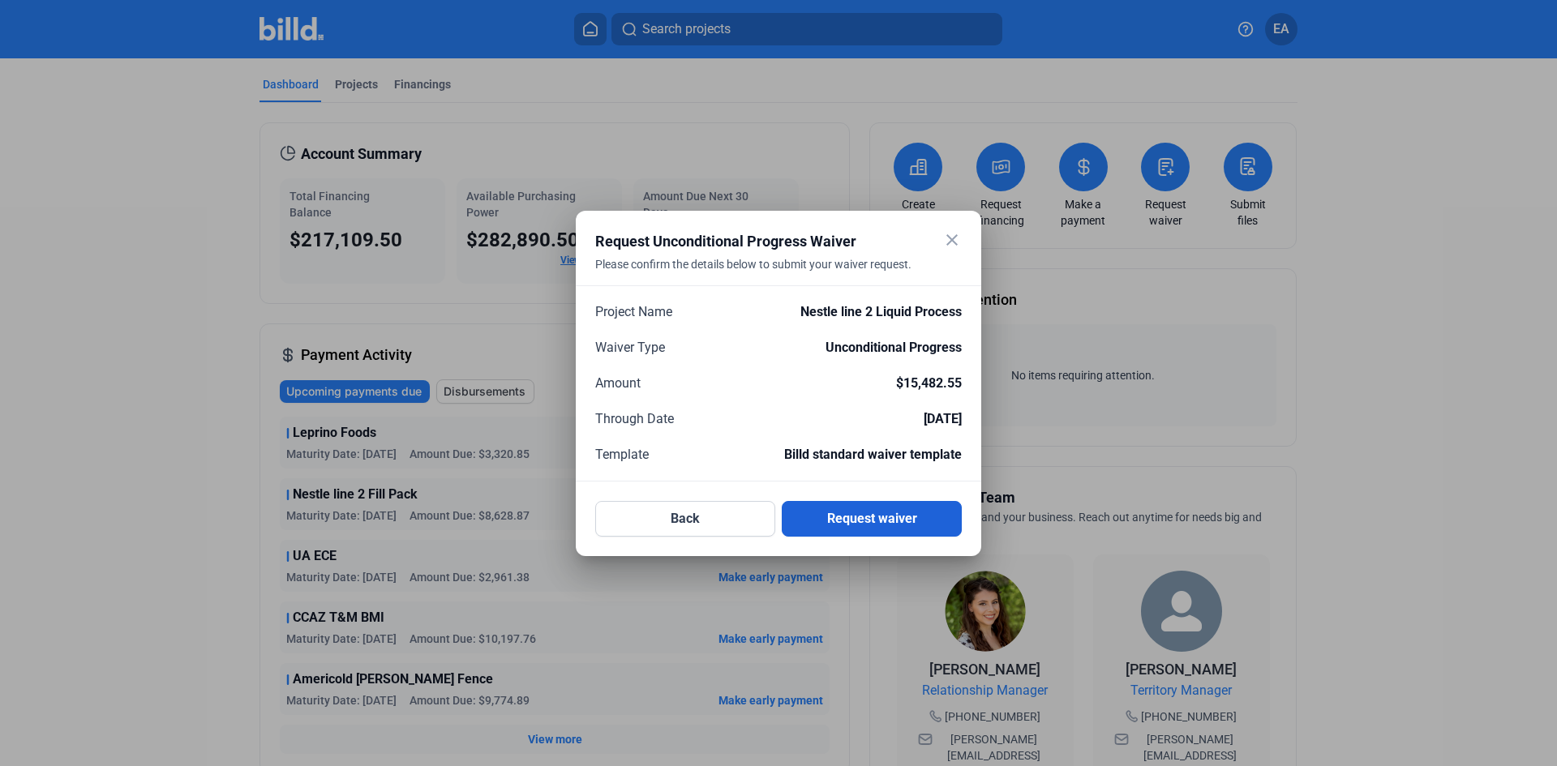
click at [926, 525] on button "Request waiver" at bounding box center [872, 519] width 180 height 36
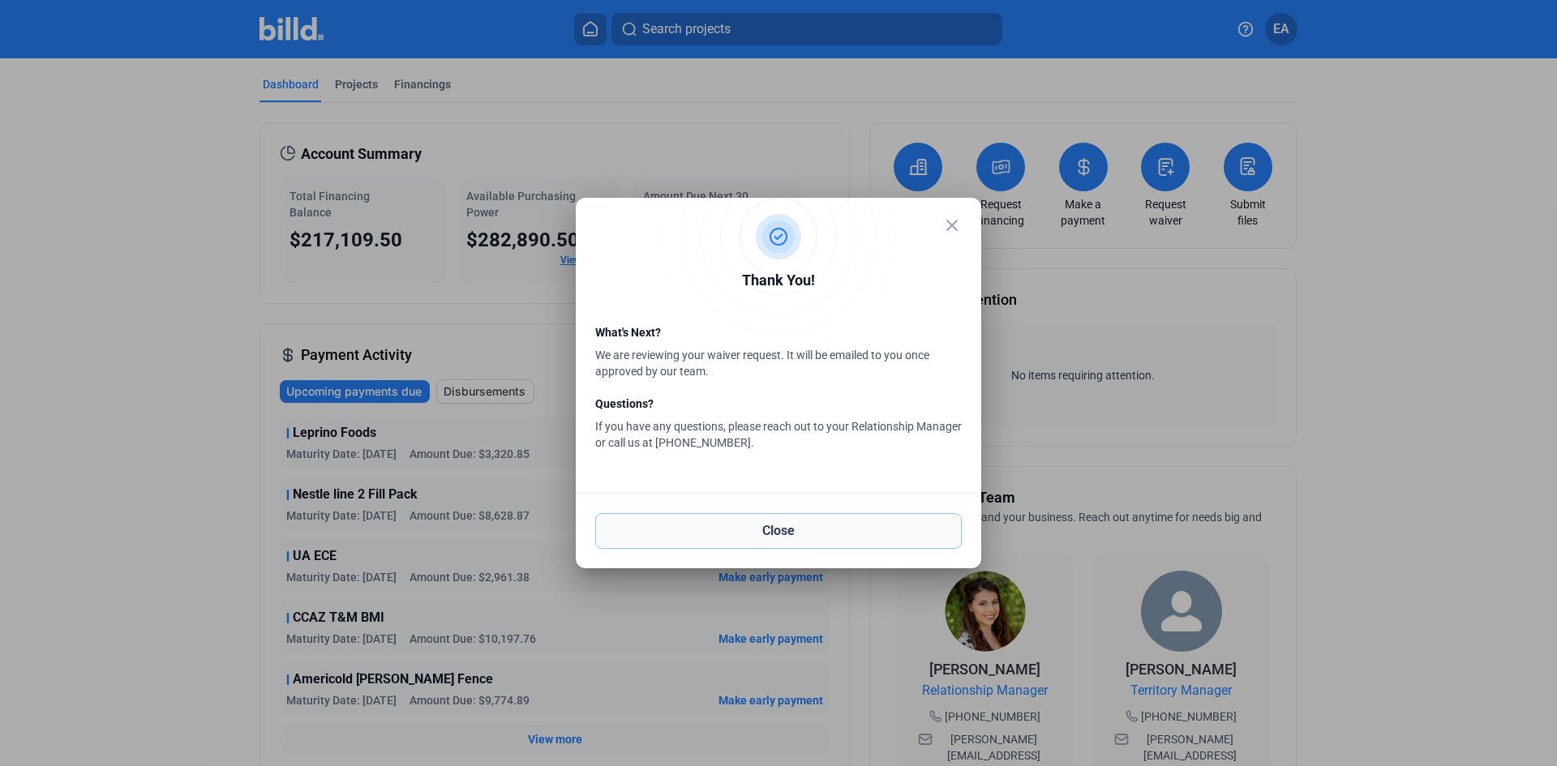
click at [859, 542] on button "Close" at bounding box center [778, 531] width 367 height 36
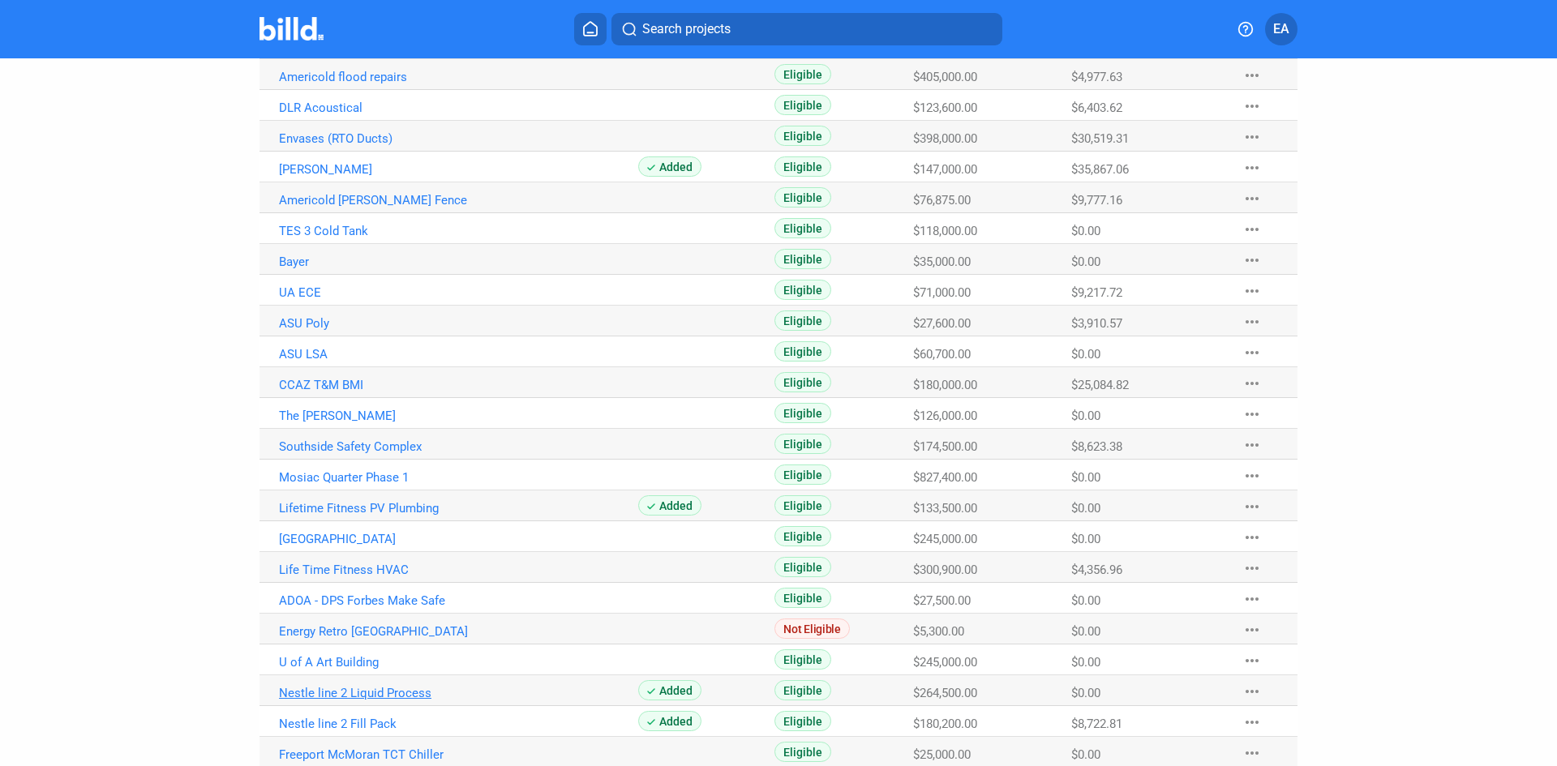
scroll to position [324, 0]
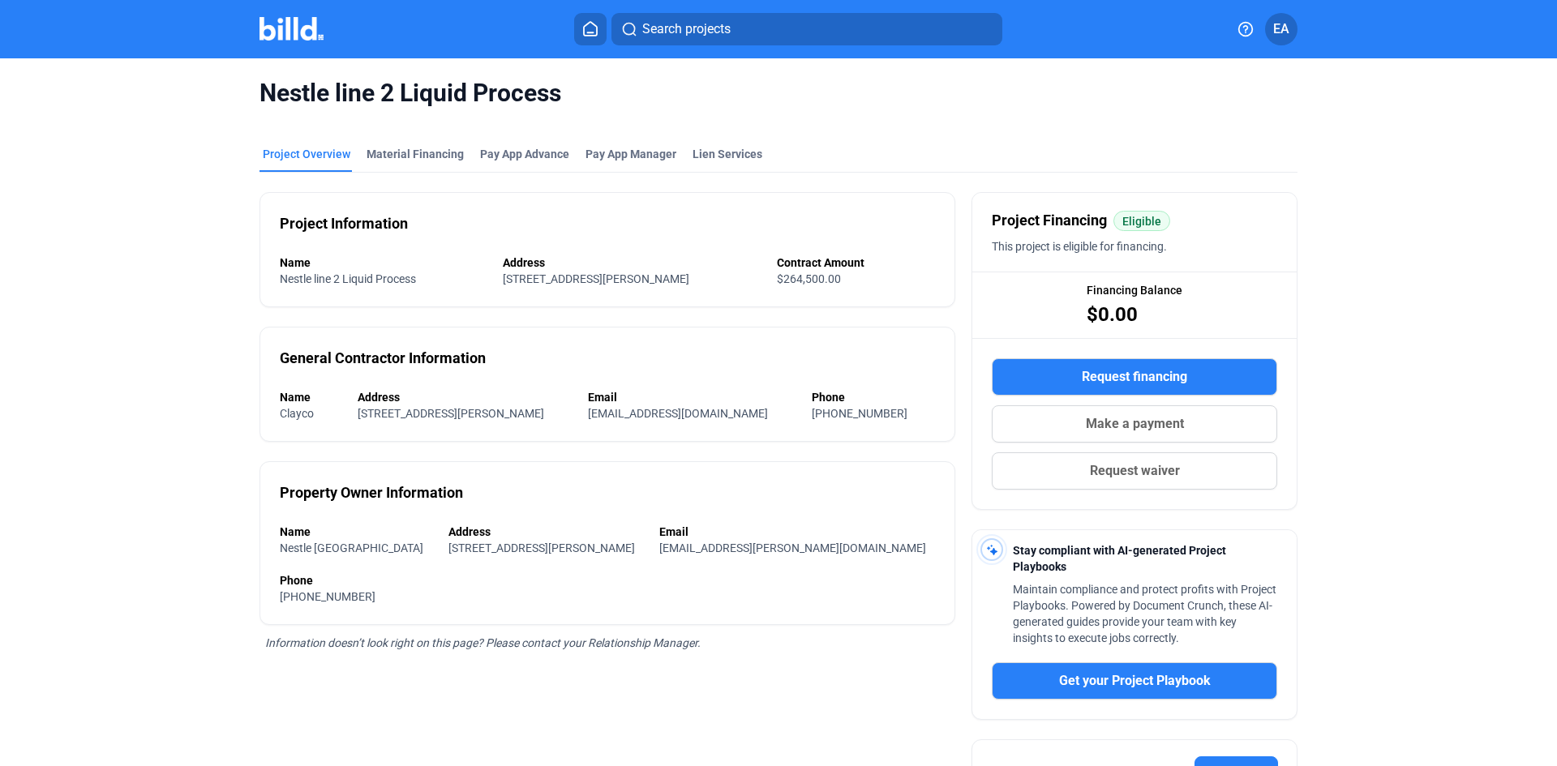
click at [430, 144] on mat-tab-group "Project Overview Material Financing Pay App Advance Pay App Manager Lien Servic…" at bounding box center [779, 515] width 1038 height 775
click at [429, 151] on div "Material Financing" at bounding box center [415, 154] width 97 height 16
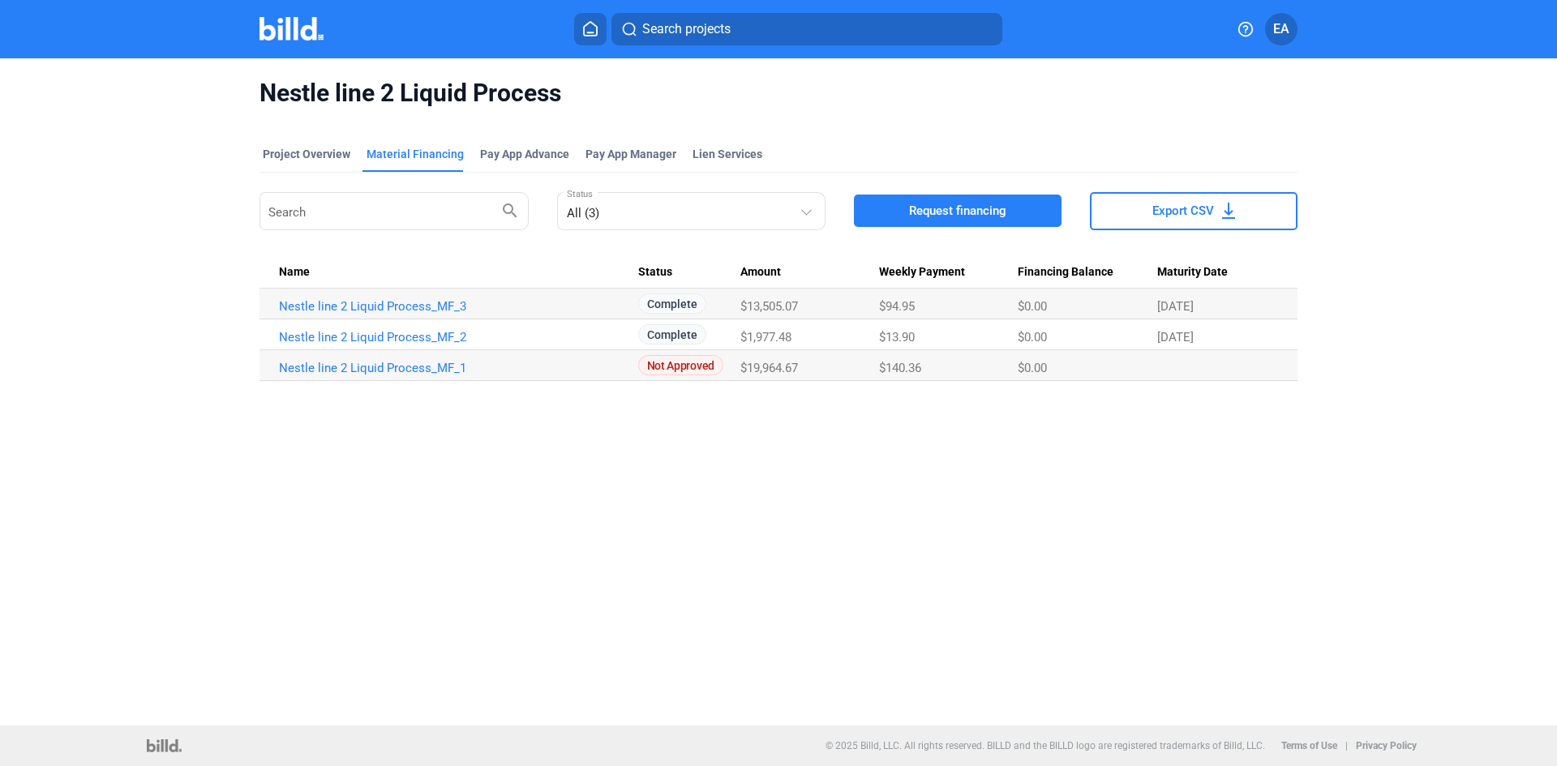
click at [451, 315] on td "Nestle line 2 Liquid Process_MF_3" at bounding box center [449, 304] width 379 height 31
click at [420, 301] on link "Nestle line 2 Liquid Process_MF_3" at bounding box center [458, 306] width 359 height 15
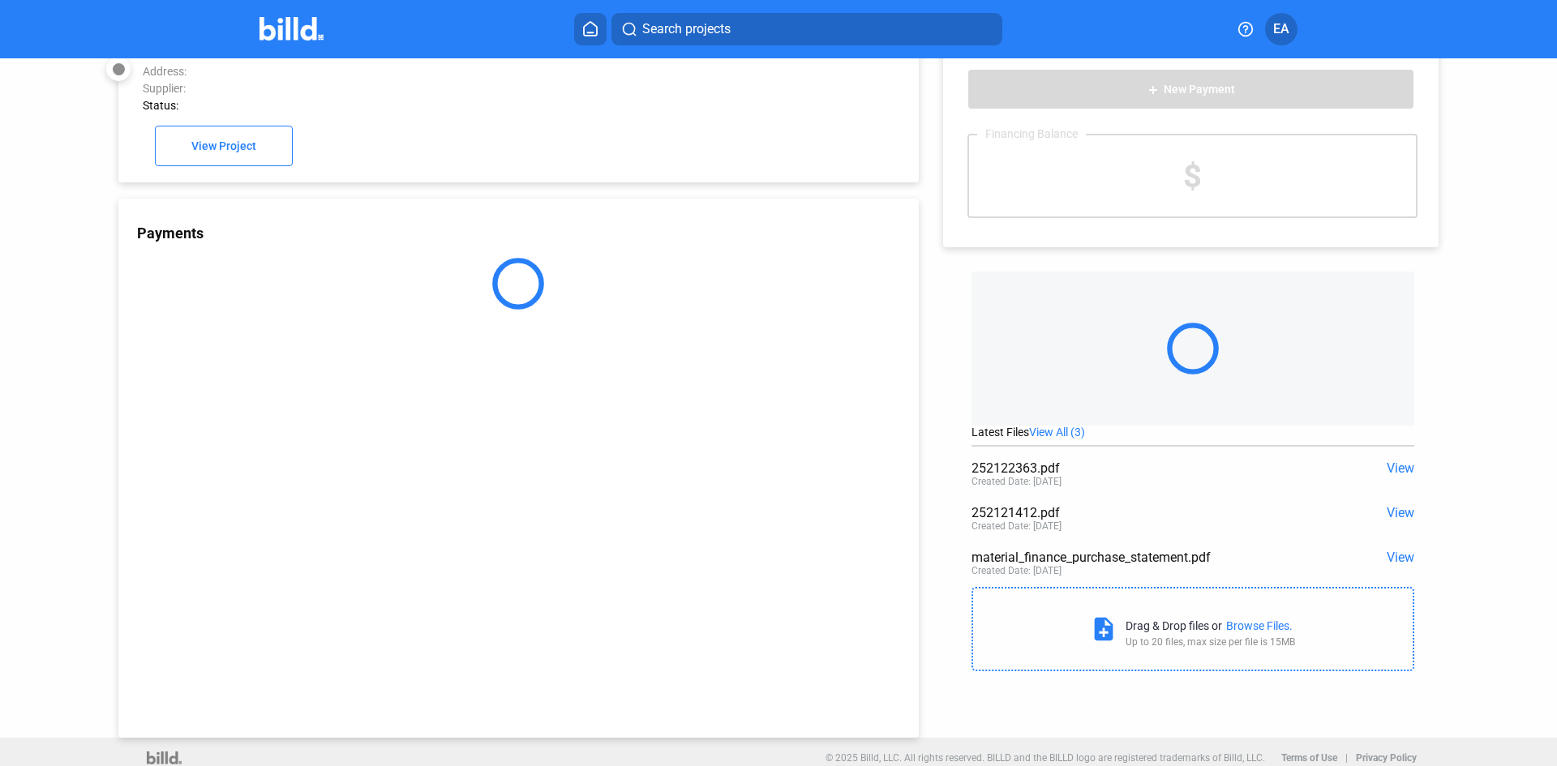
scroll to position [45, 0]
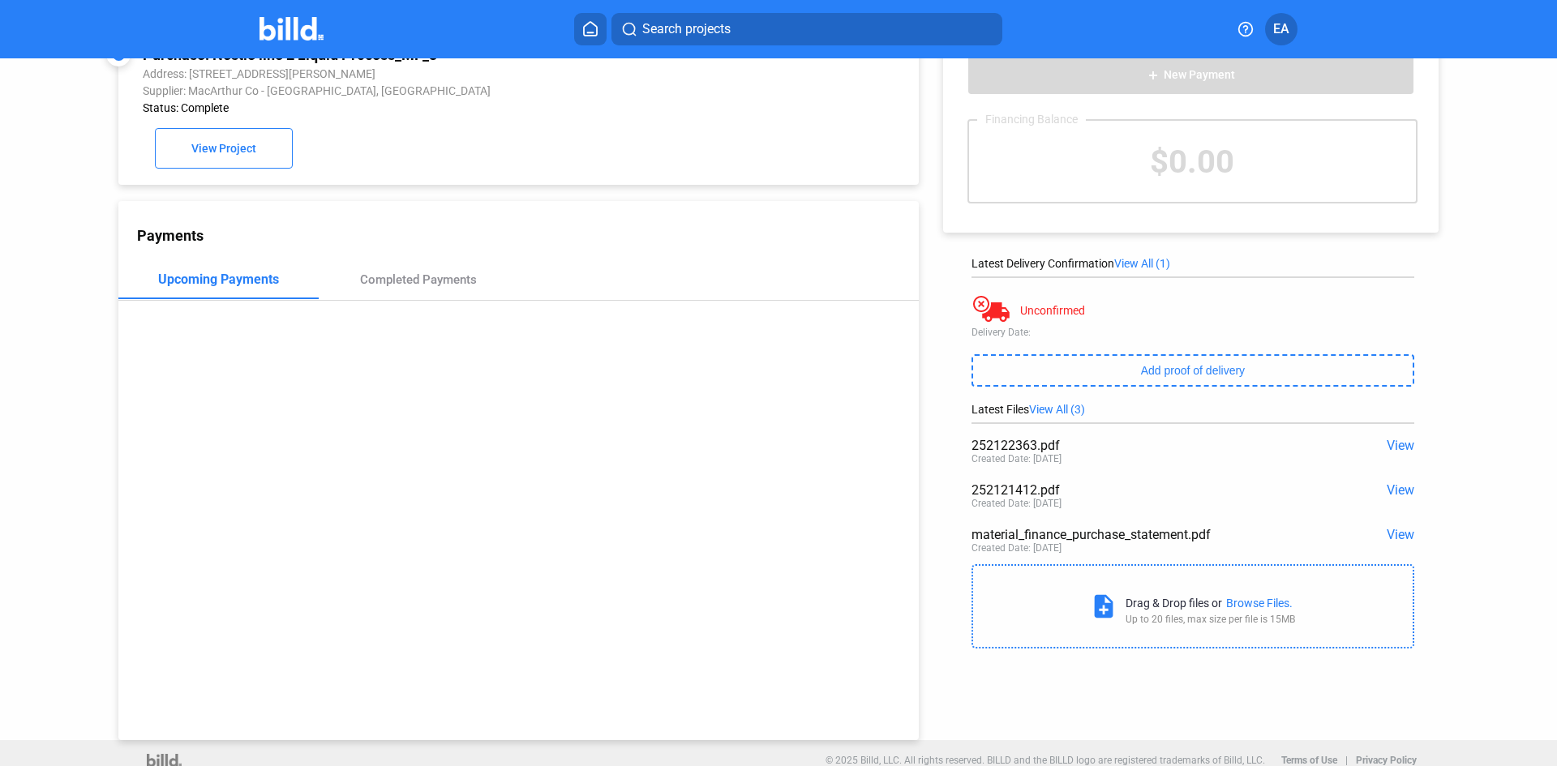
click at [1403, 495] on span "View" at bounding box center [1401, 490] width 28 height 15
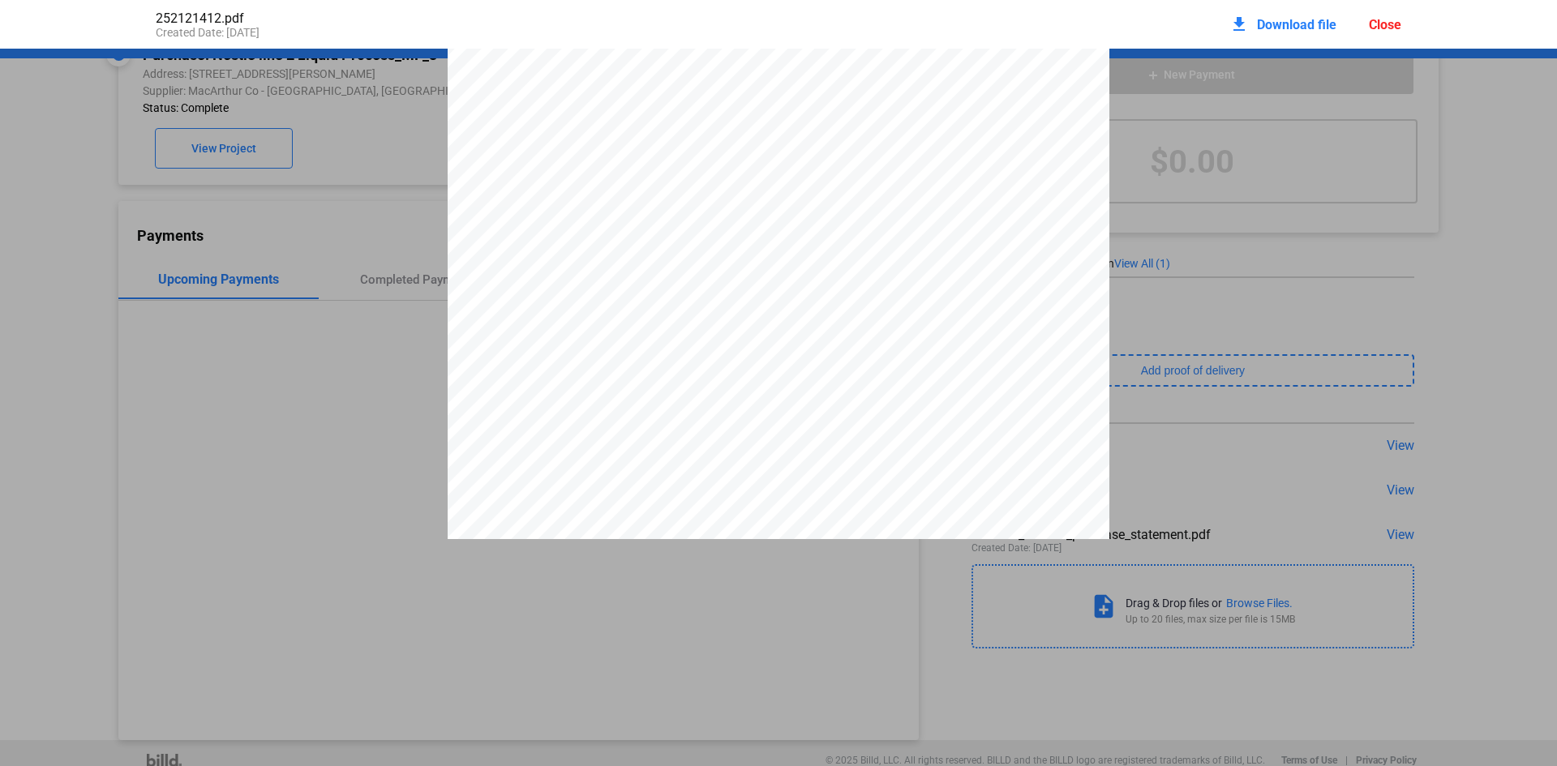
scroll to position [381, 0]
click at [955, 723] on div "252121412.pdf Created Date: [DATE] download Download file Close INVOICE NO: 252…" at bounding box center [778, 383] width 1557 height 766
click at [1445, 590] on pdf-viewer "INVOICE NO: 252121412 INVOICE DATE: [DATE] ORDER TYPE REG SOLD TO: A1 MECHANICA…" at bounding box center [778, 355] width 1557 height 613
click at [994, 236] on div "INVOICE NO: 252121412 INVOICE DATE: [DATE] ORDER TYPE REG SOLD TO: A1 MECHANICA…" at bounding box center [779, 111] width 662 height 856
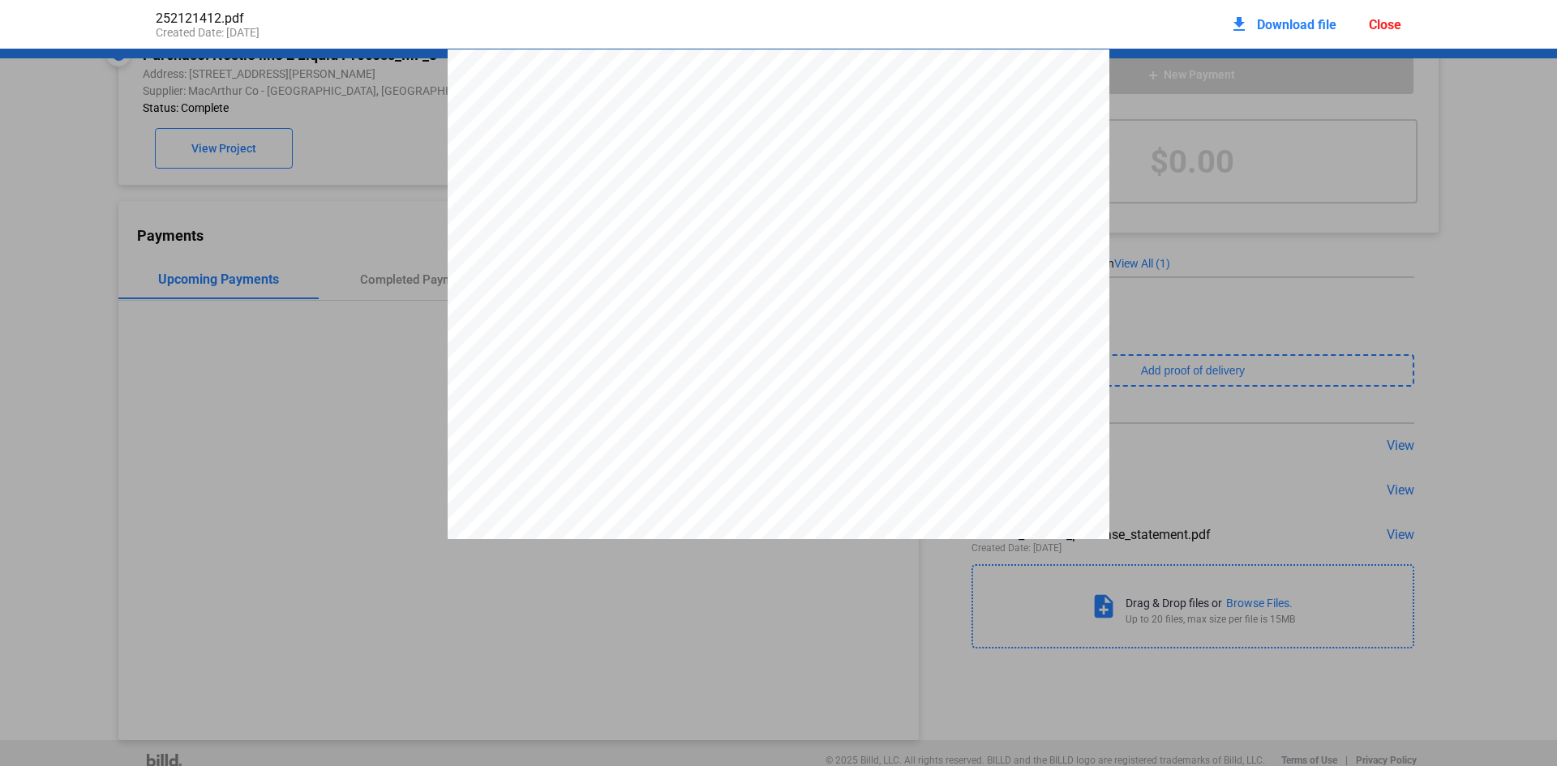
click at [1231, 208] on div "INVOICE NO: 252121412 INVOICE DATE: [DATE] ORDER TYPE REG SOLD TO: A1 MECHANICA…" at bounding box center [778, 477] width 1557 height 856
click at [1381, 24] on div "Close" at bounding box center [1385, 24] width 32 height 15
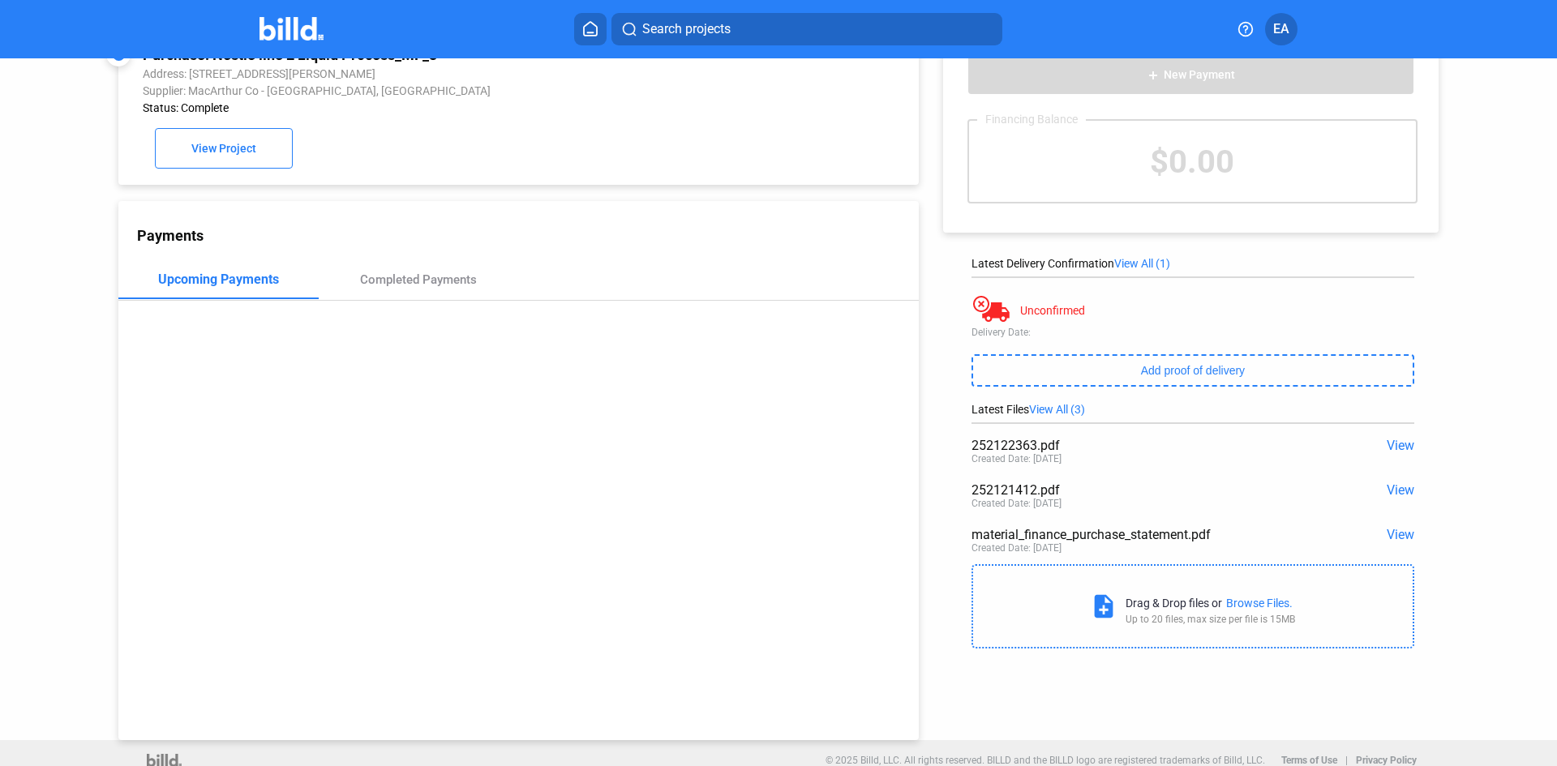
click at [1393, 444] on span "View" at bounding box center [1401, 445] width 28 height 15
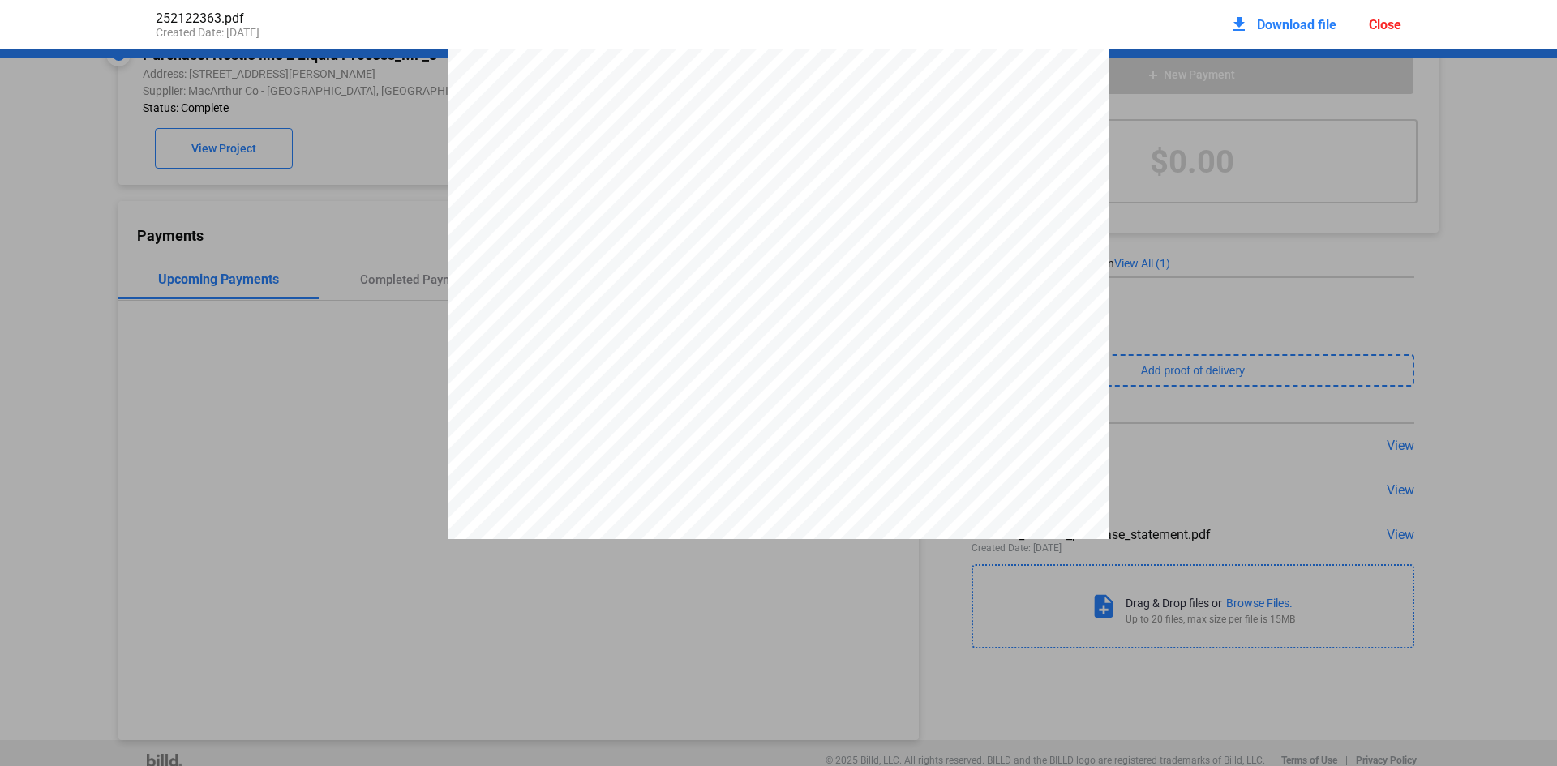
scroll to position [251, 0]
click at [351, 386] on div "INVOICE NO: 252122363 INVOICE DATE: [DATE] ORDER TYPE REG SOLD TO: A1 MECHANICA…" at bounding box center [778, 226] width 1557 height 856
click at [1225, 189] on div "INVOICE NO: 252122363 INVOICE DATE: [DATE] ORDER TYPE REG SOLD TO: A1 MECHANICA…" at bounding box center [778, 477] width 1557 height 856
click at [1392, 25] on div "Close" at bounding box center [1385, 24] width 32 height 15
